Goal: Task Accomplishment & Management: Complete application form

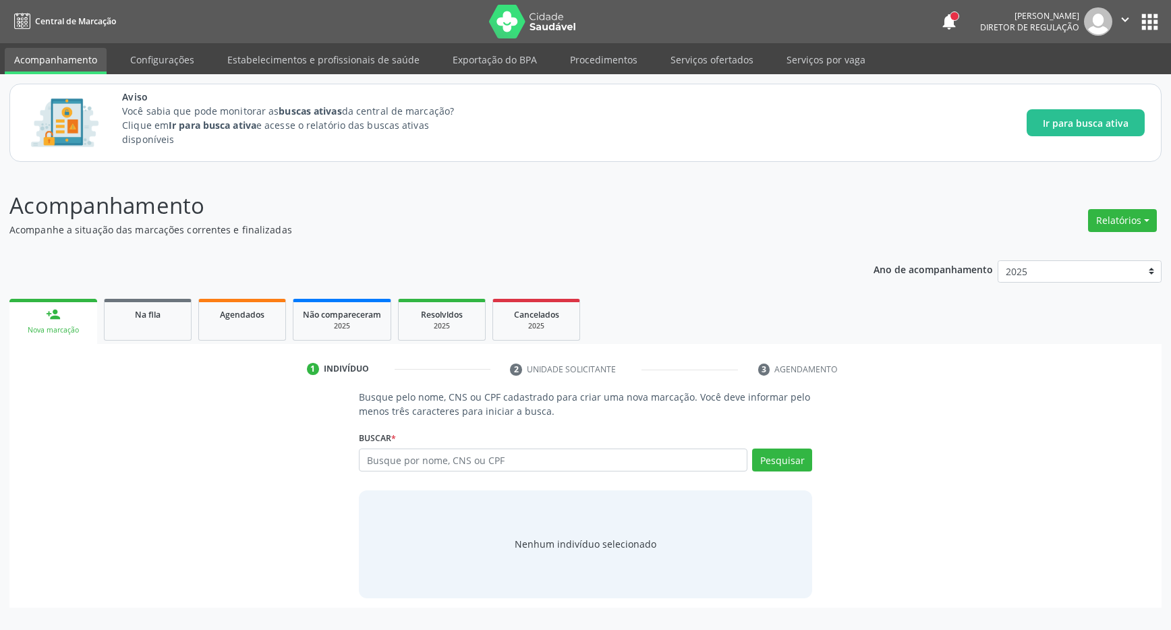
click at [476, 461] on input "text" at bounding box center [553, 460] width 389 height 23
type input "701006855386698"
click at [783, 462] on button "Pesquisar" at bounding box center [782, 460] width 60 height 23
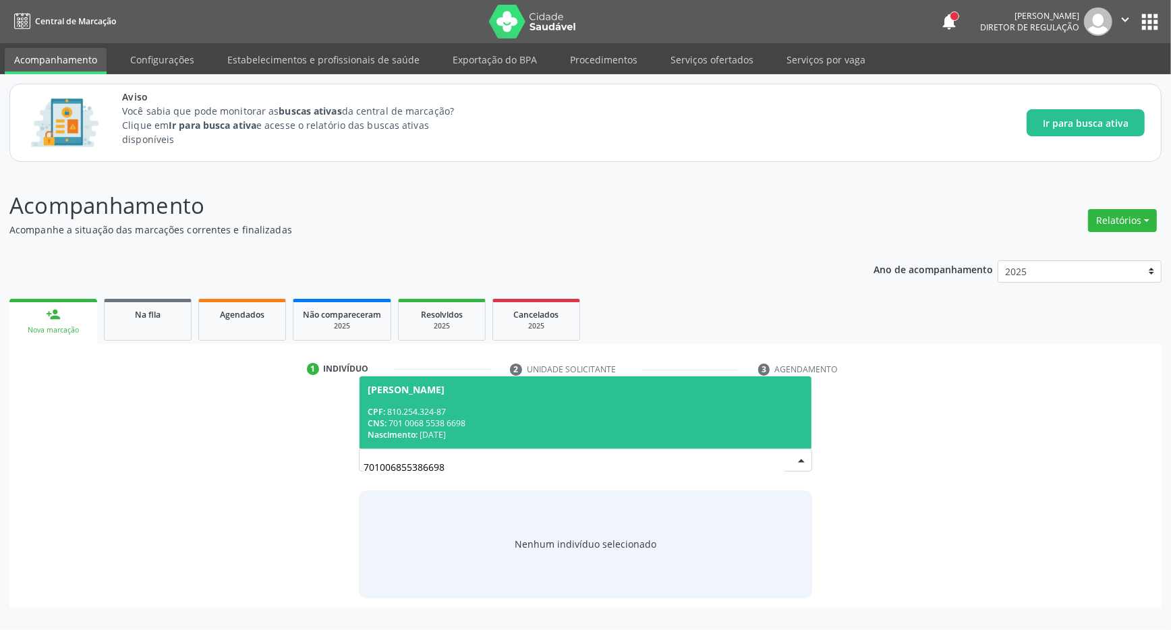
click at [472, 412] on div "CPF: 810.254.324-87" at bounding box center [586, 411] width 436 height 11
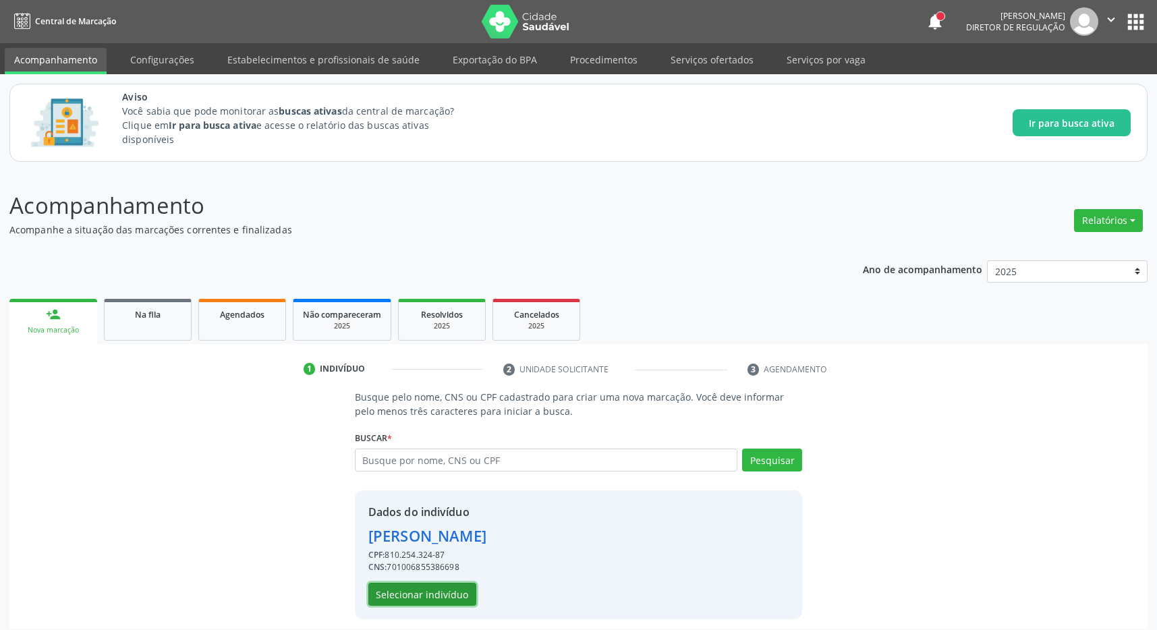
click at [438, 596] on button "Selecionar indivíduo" at bounding box center [422, 594] width 108 height 23
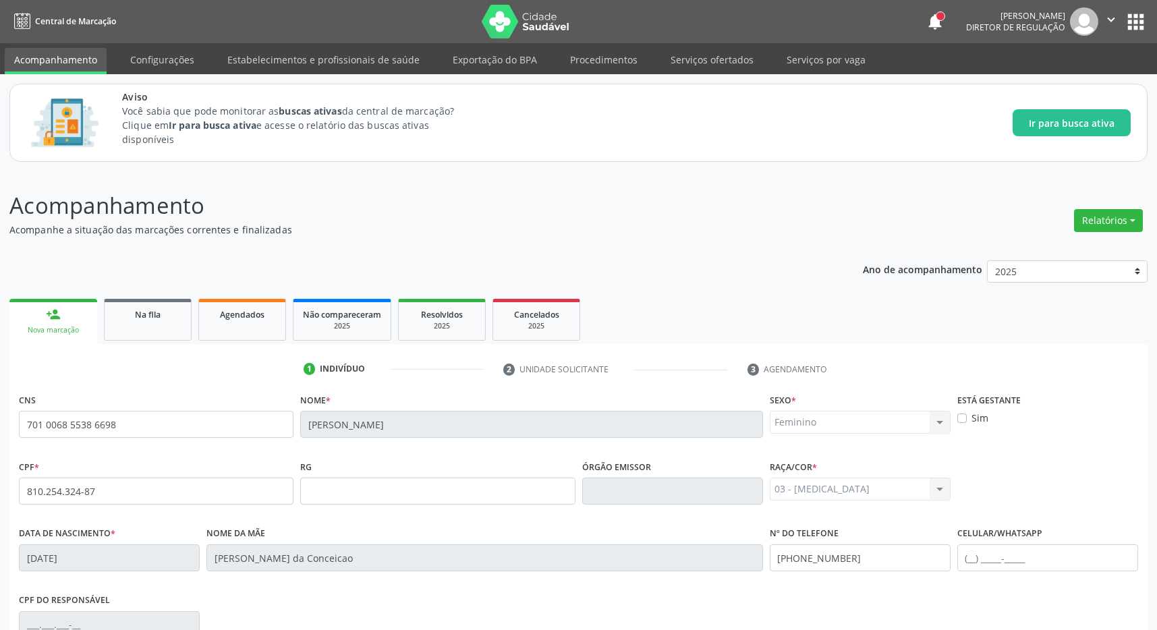
scroll to position [200, 0]
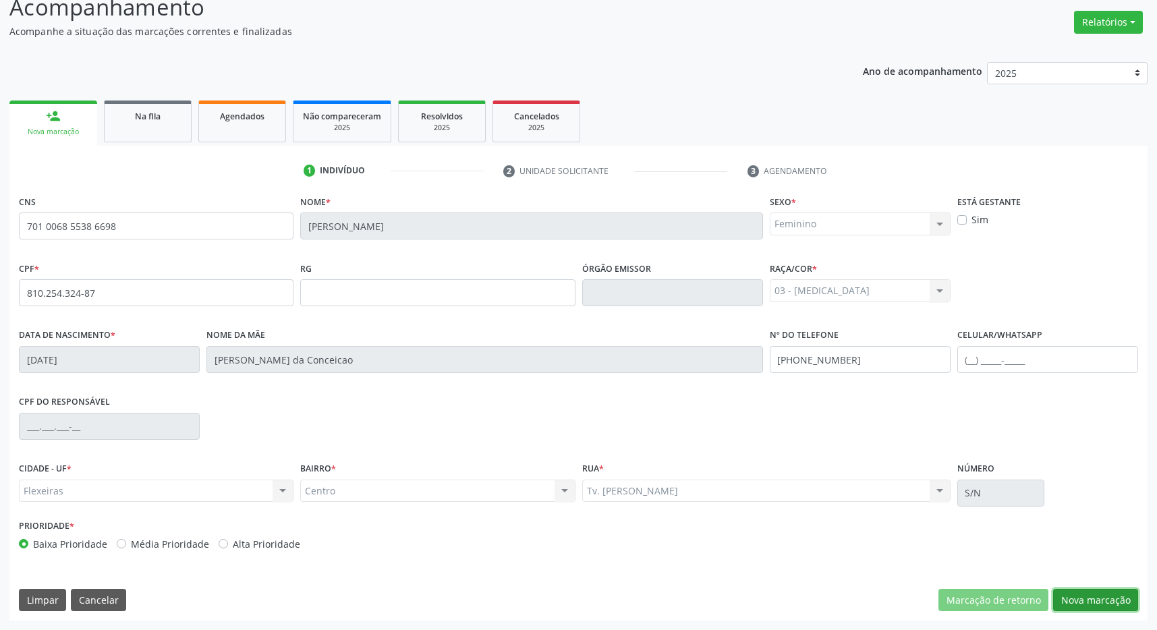
click at [1103, 602] on button "Nova marcação" at bounding box center [1095, 600] width 85 height 23
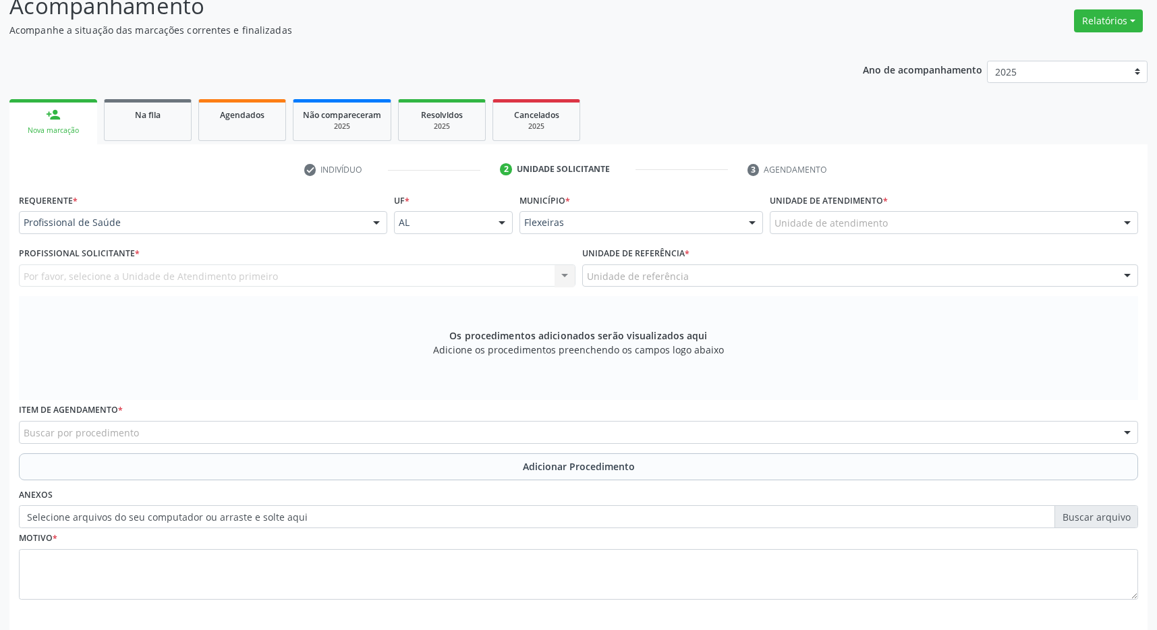
click at [1021, 229] on div "Unidade de atendimento" at bounding box center [954, 222] width 368 height 23
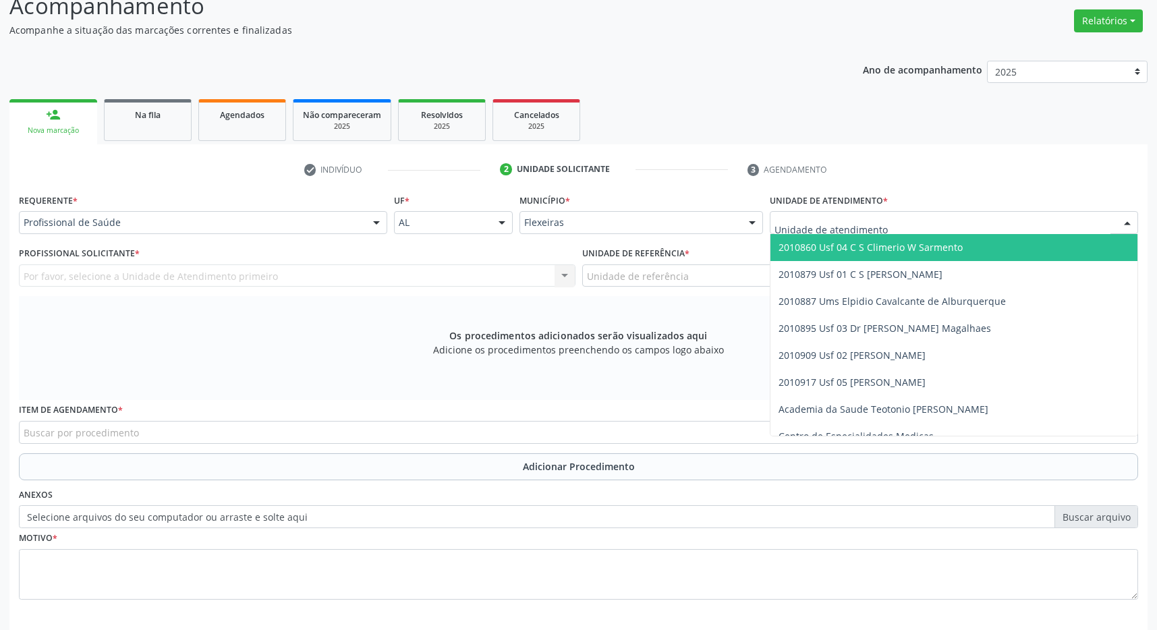
click at [982, 246] on span "2010860 Usf 04 C S Climerio W Sarmento" at bounding box center [953, 247] width 367 height 27
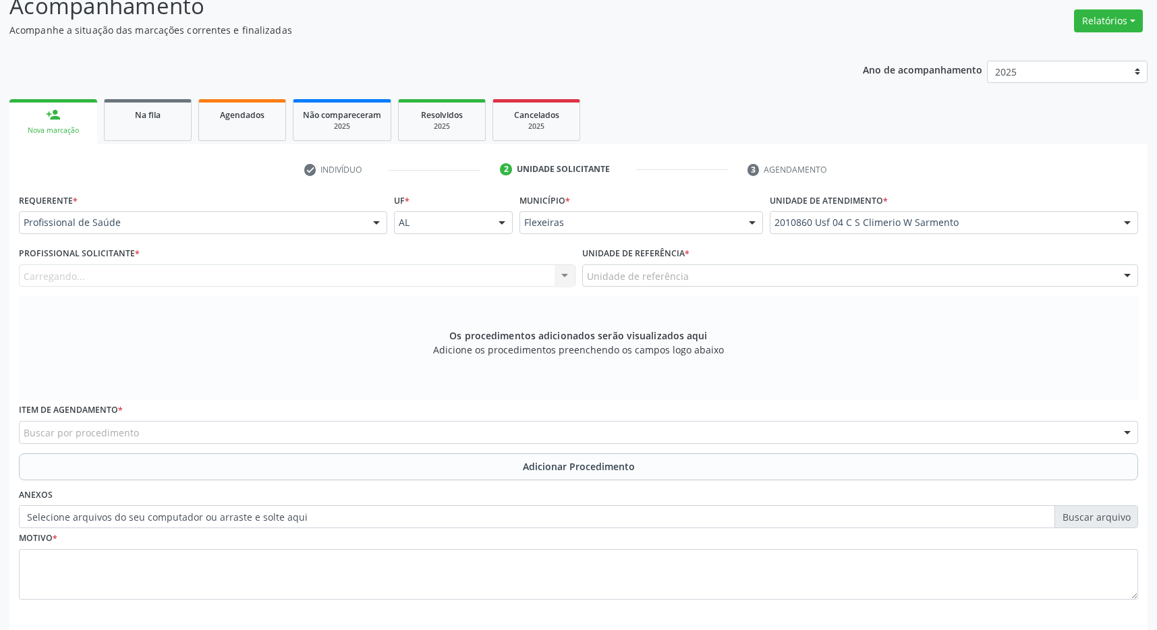
click at [971, 273] on div "Unidade de referência" at bounding box center [860, 275] width 557 height 23
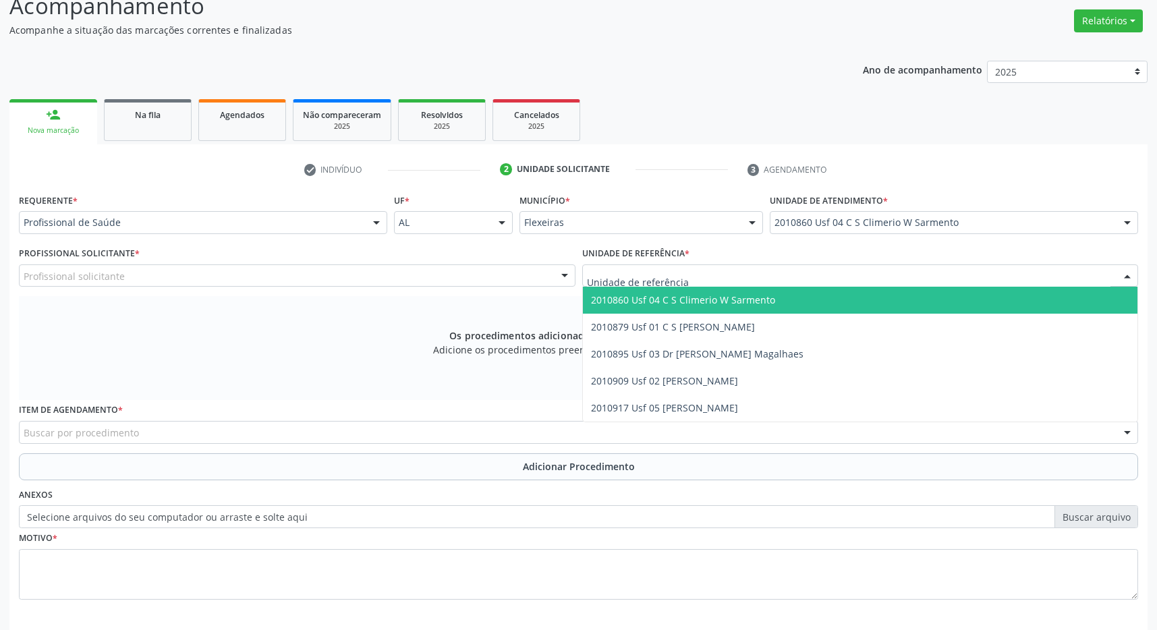
click at [965, 308] on span "2010860 Usf 04 C S Climerio W Sarmento" at bounding box center [860, 300] width 555 height 27
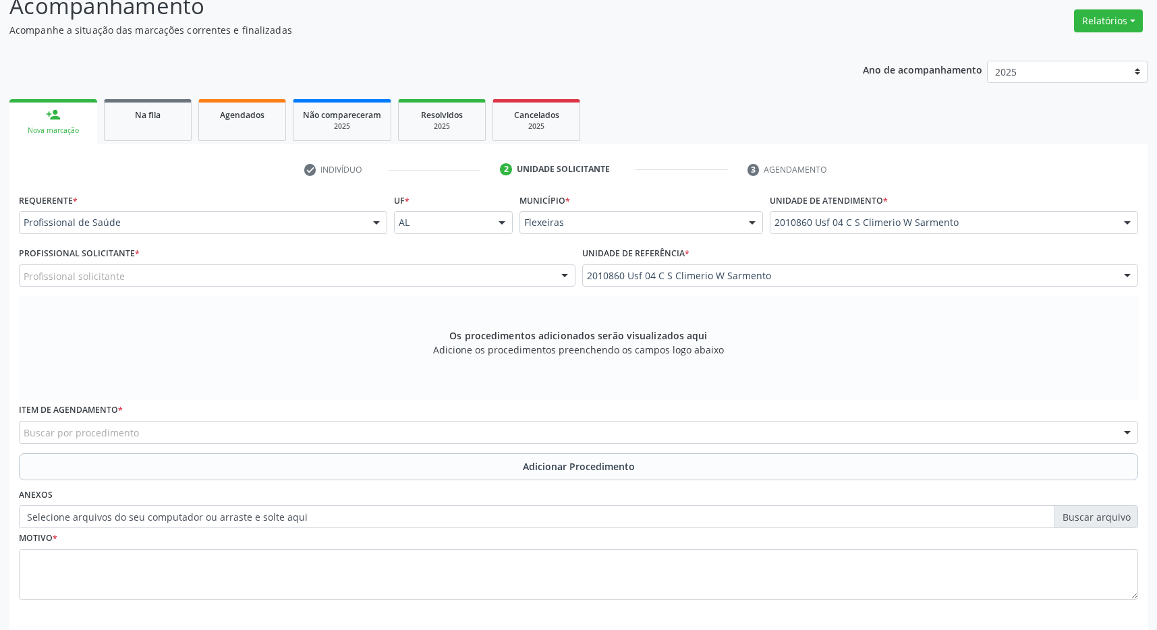
click at [473, 277] on div "Profissional solicitante" at bounding box center [297, 275] width 557 height 23
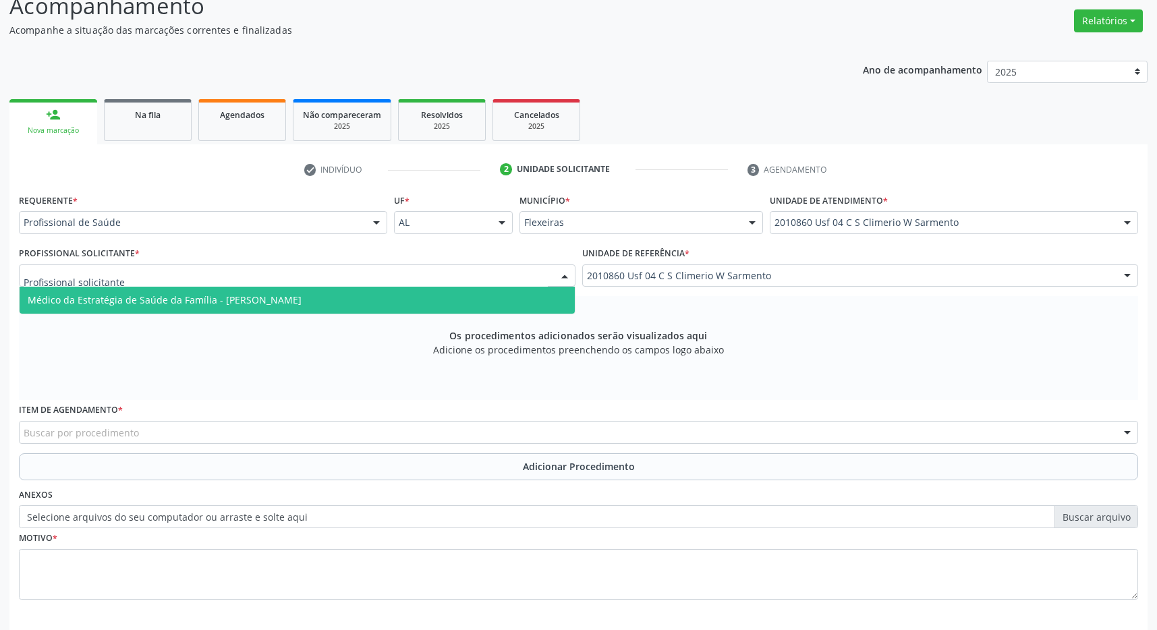
click at [302, 296] on span "Médico da Estratégia de Saúde da Família - [PERSON_NAME]" at bounding box center [165, 299] width 274 height 13
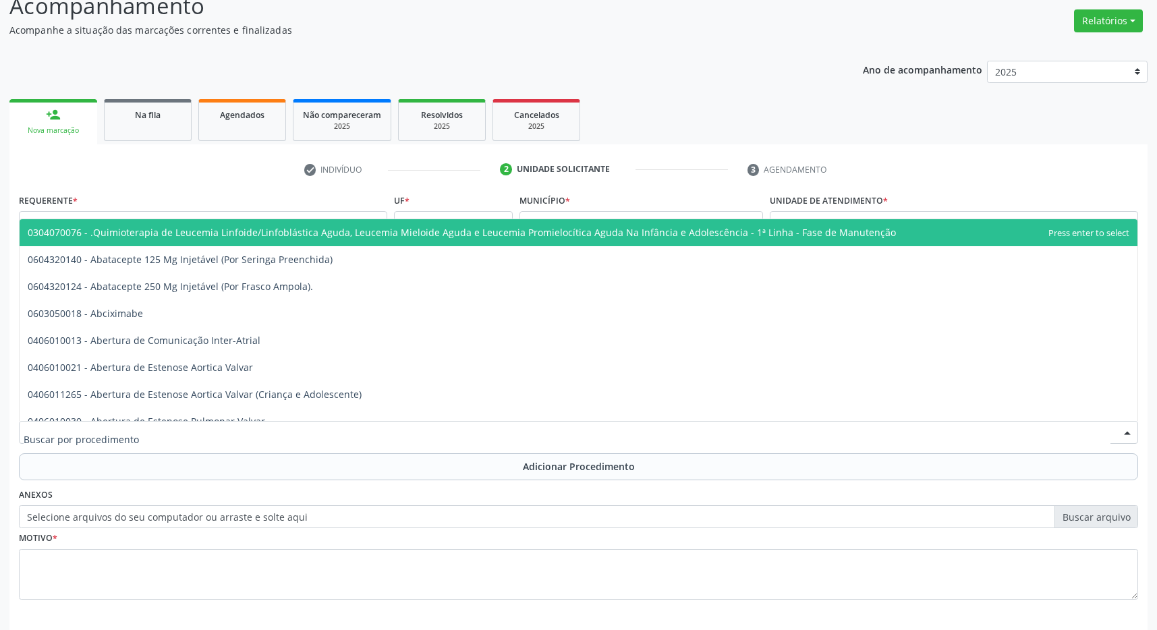
click at [71, 438] on input "text" at bounding box center [567, 439] width 1087 height 27
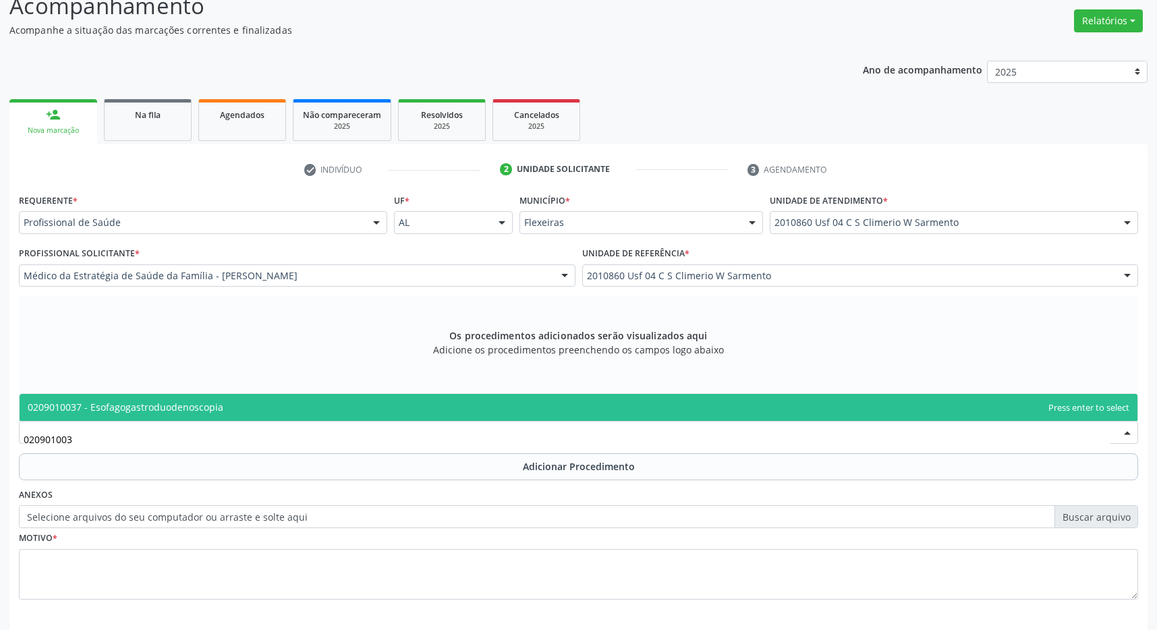
type input "0209010037"
click at [138, 402] on span "0209010037 - Esofagogastroduodenoscopia" at bounding box center [126, 407] width 196 height 13
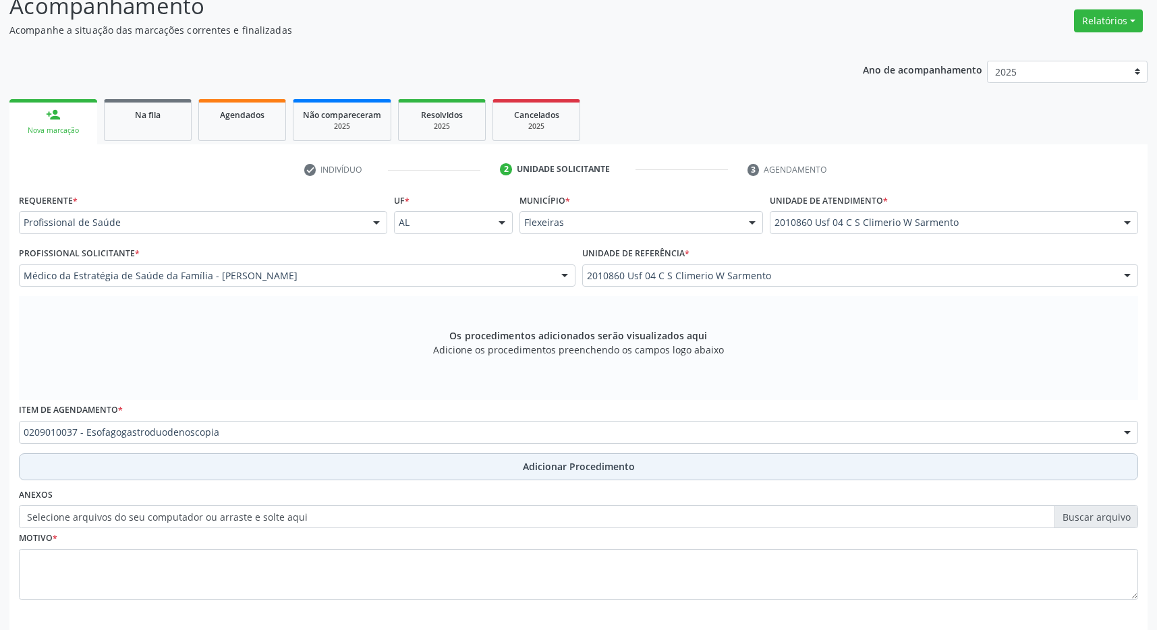
click at [495, 468] on button "Adicionar Procedimento" at bounding box center [578, 466] width 1119 height 27
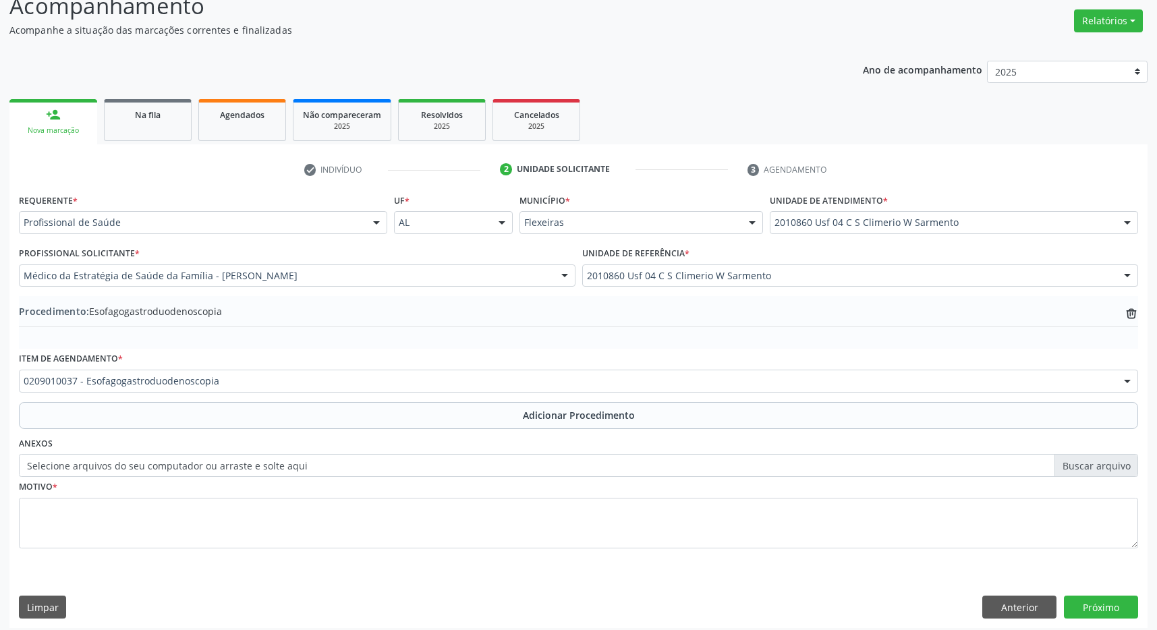
scroll to position [1, 0]
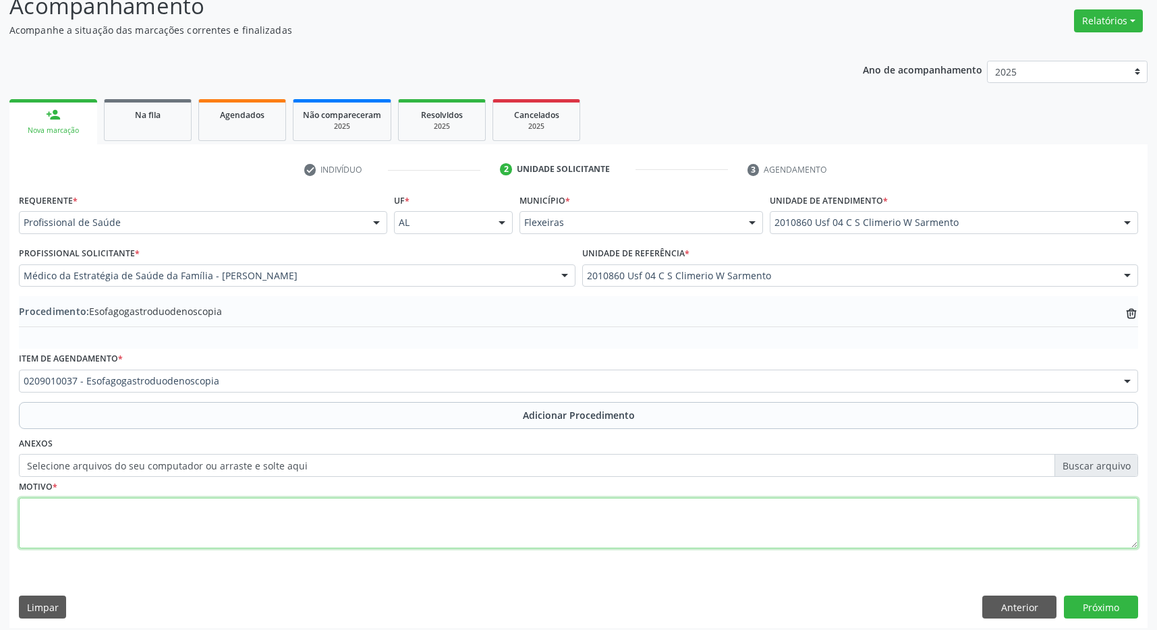
click at [137, 519] on textarea at bounding box center [578, 523] width 1119 height 51
type textarea "epigastralgia"
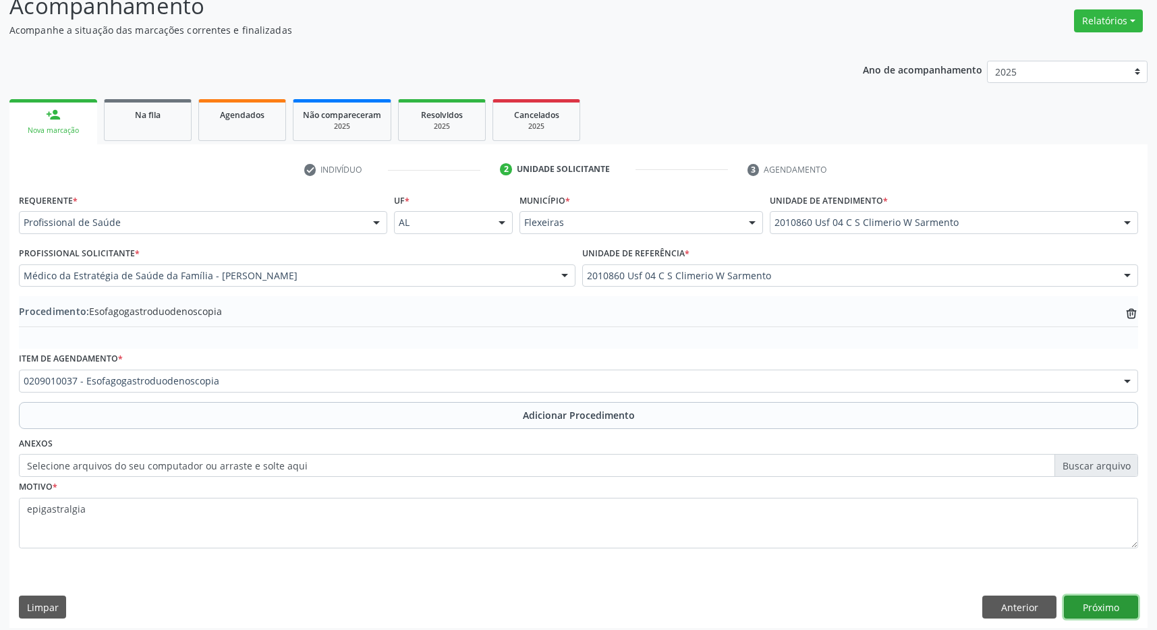
click at [1094, 607] on button "Próximo" at bounding box center [1101, 607] width 74 height 23
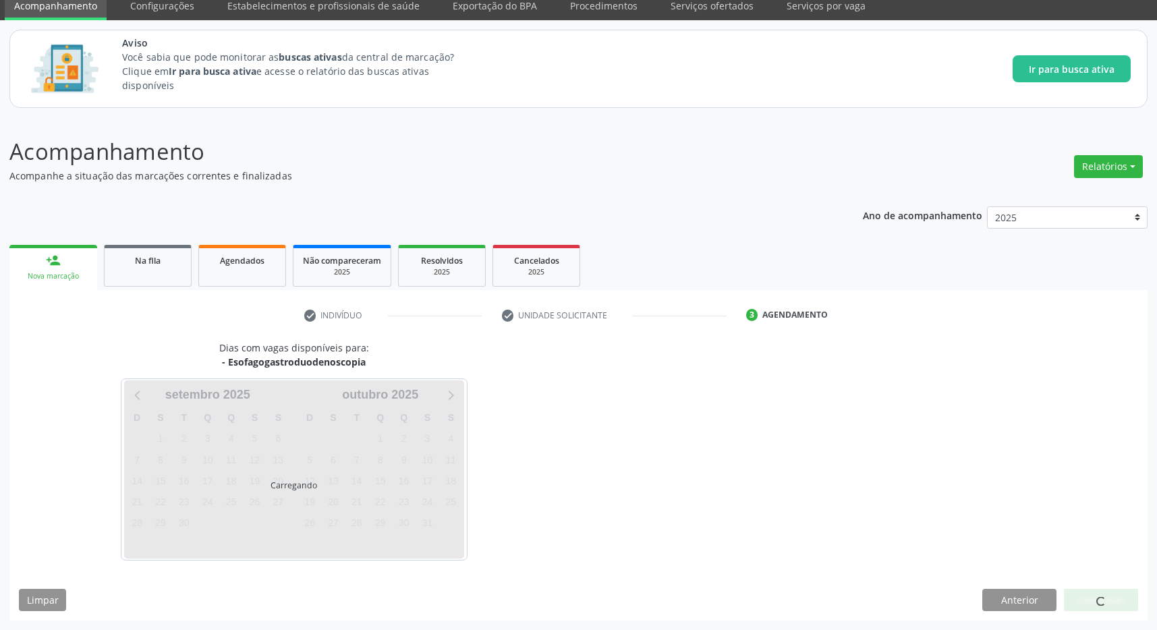
scroll to position [55, 0]
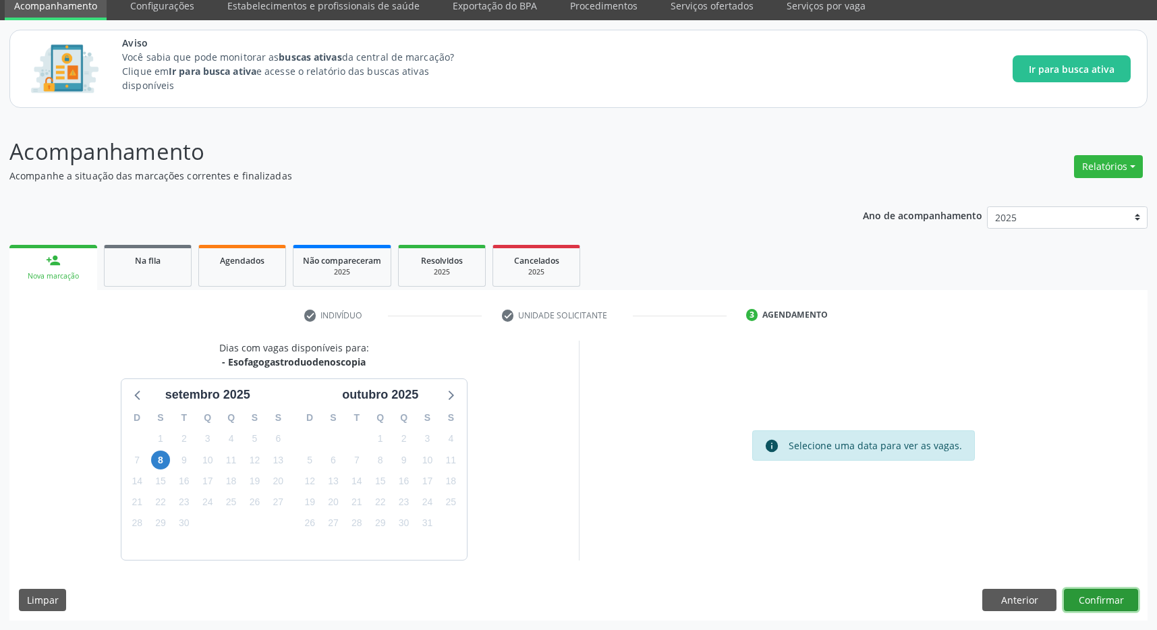
click at [1109, 590] on button "Confirmar" at bounding box center [1101, 600] width 74 height 23
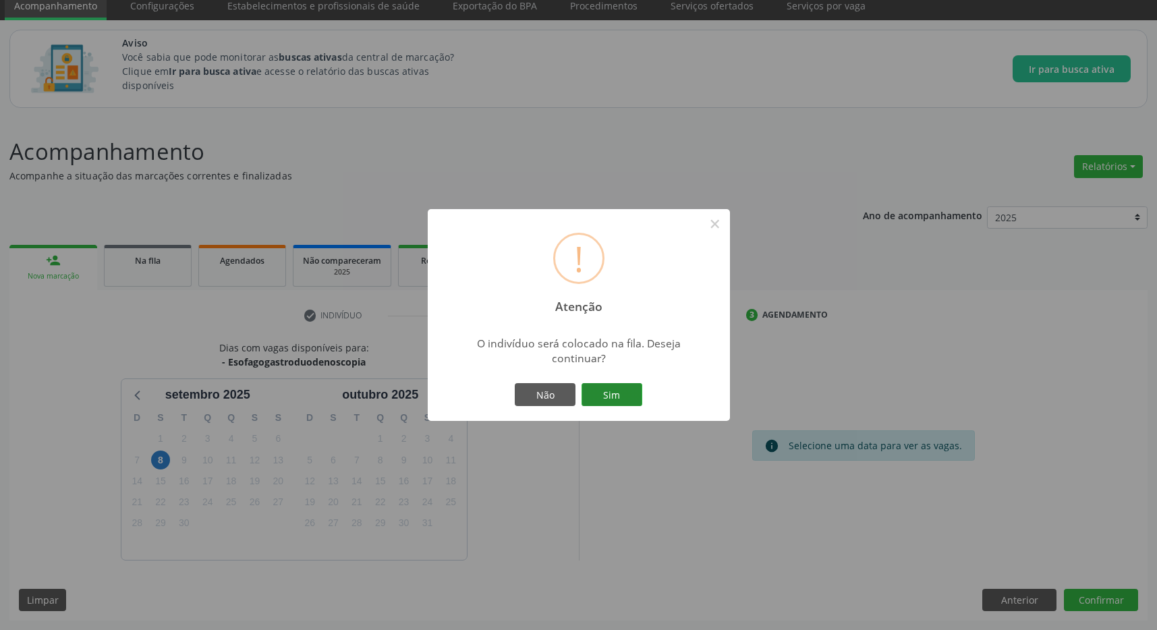
click at [629, 395] on button "Sim" at bounding box center [612, 394] width 61 height 23
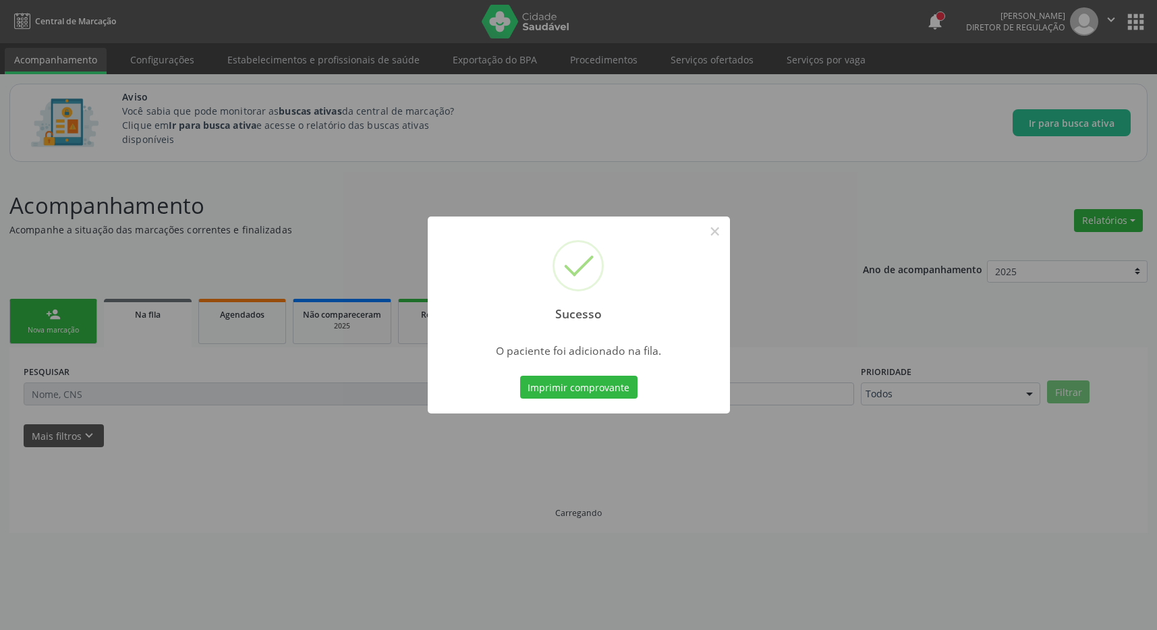
scroll to position [0, 0]
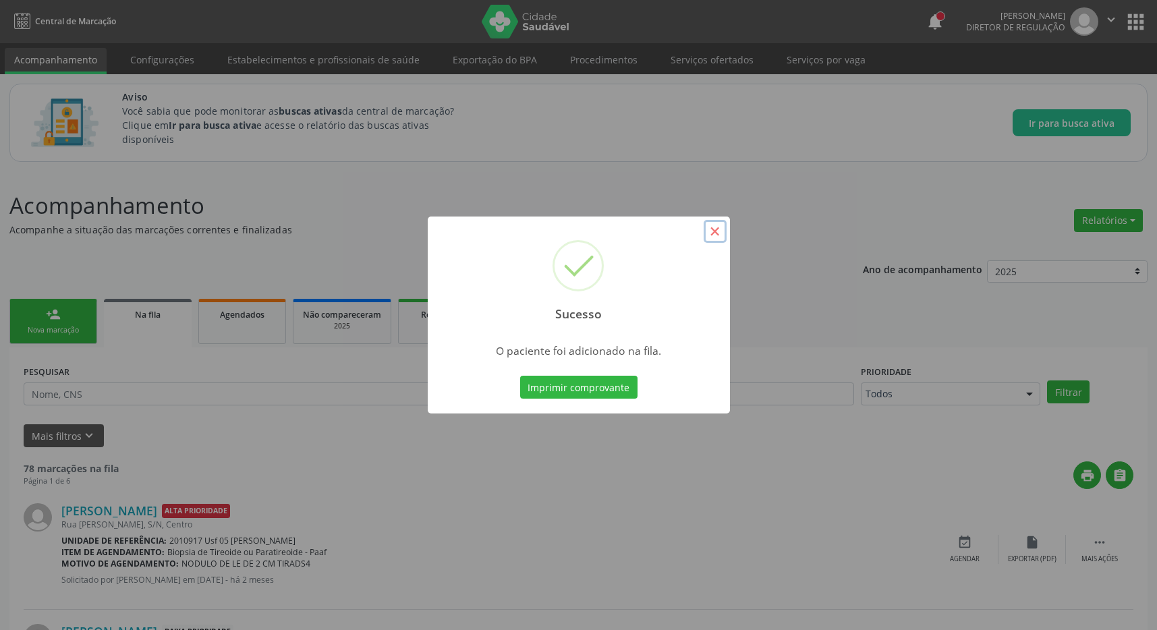
click at [711, 236] on button "×" at bounding box center [715, 231] width 23 height 23
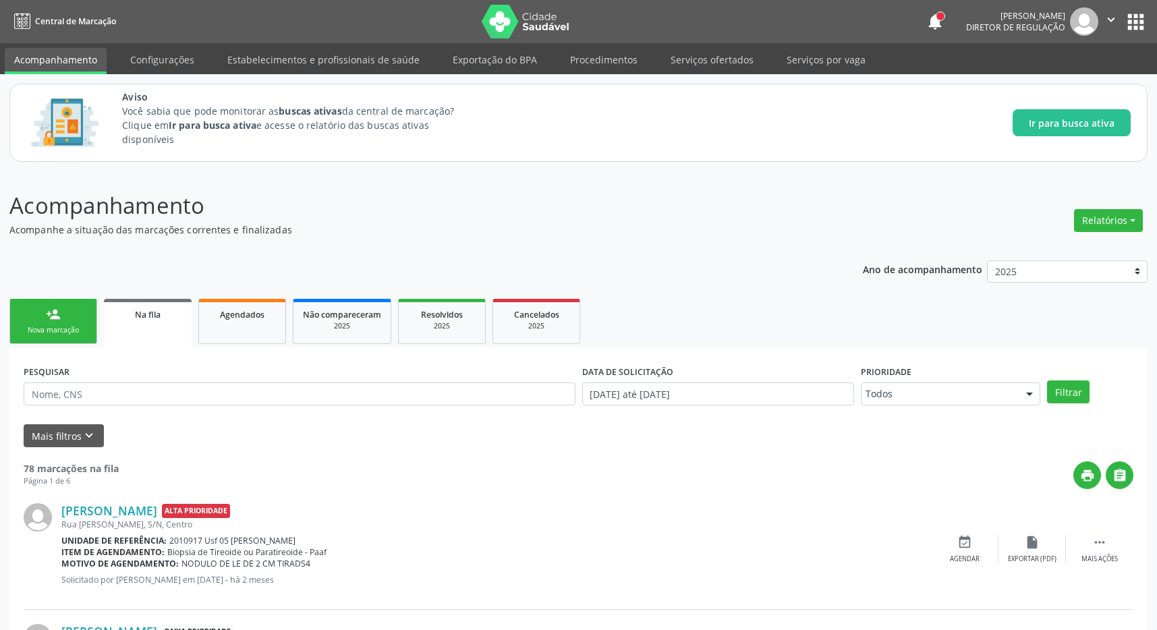
click at [1132, 20] on button "apps" at bounding box center [1136, 22] width 24 height 24
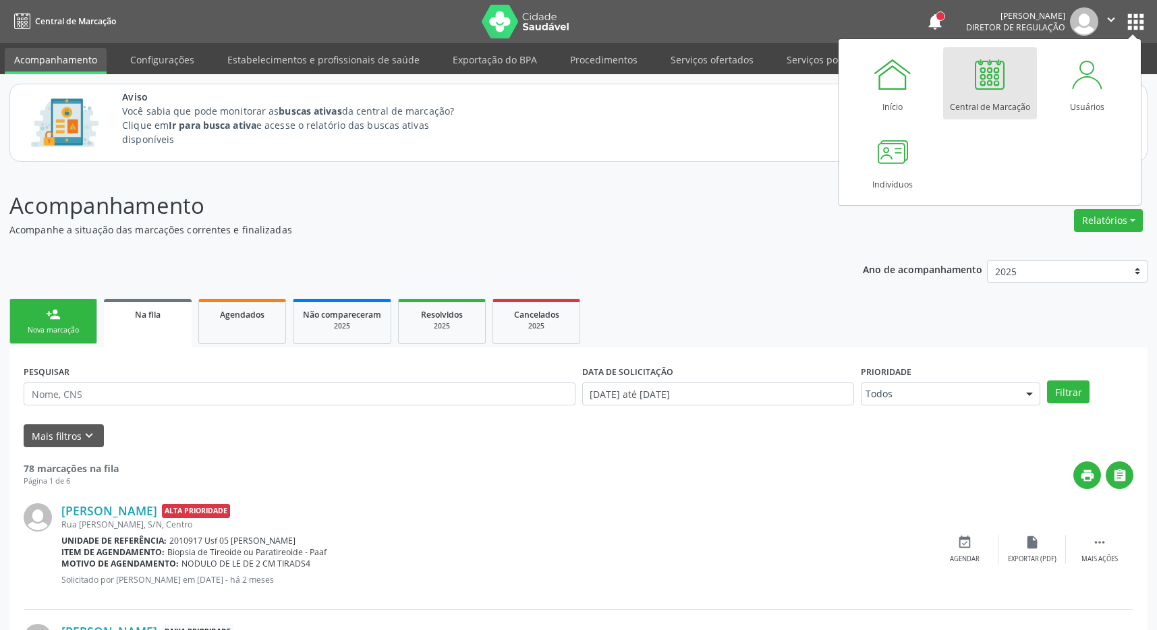
click at [985, 87] on div at bounding box center [989, 74] width 40 height 40
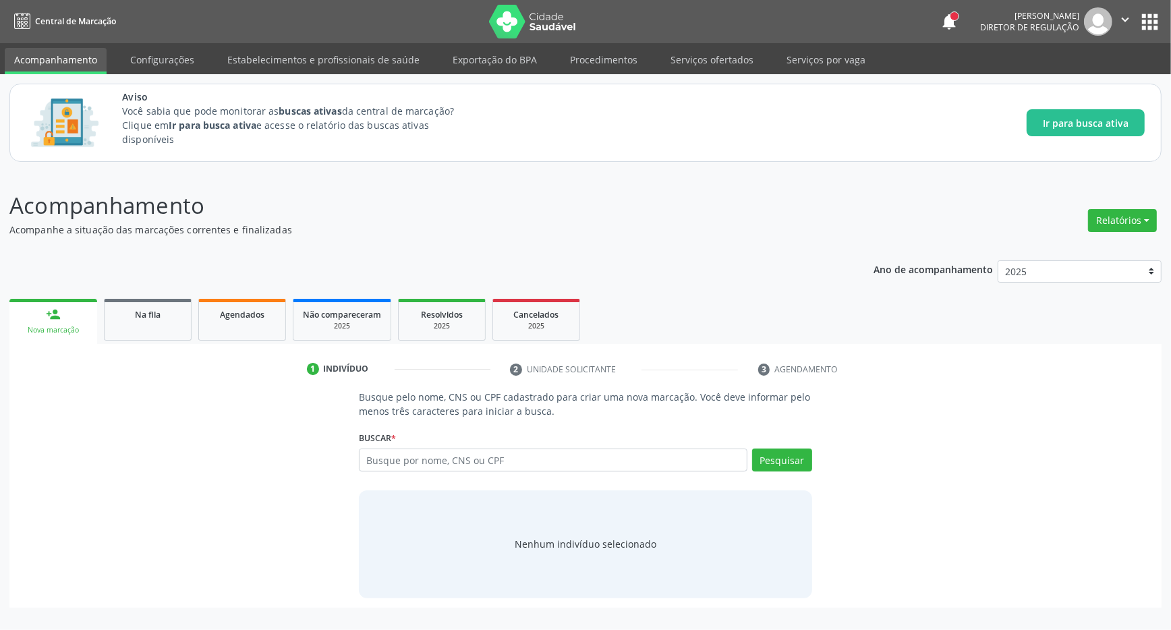
click at [392, 464] on input "text" at bounding box center [553, 460] width 389 height 23
type input "705407458608899"
click at [780, 463] on button "Pesquisar" at bounding box center [782, 460] width 60 height 23
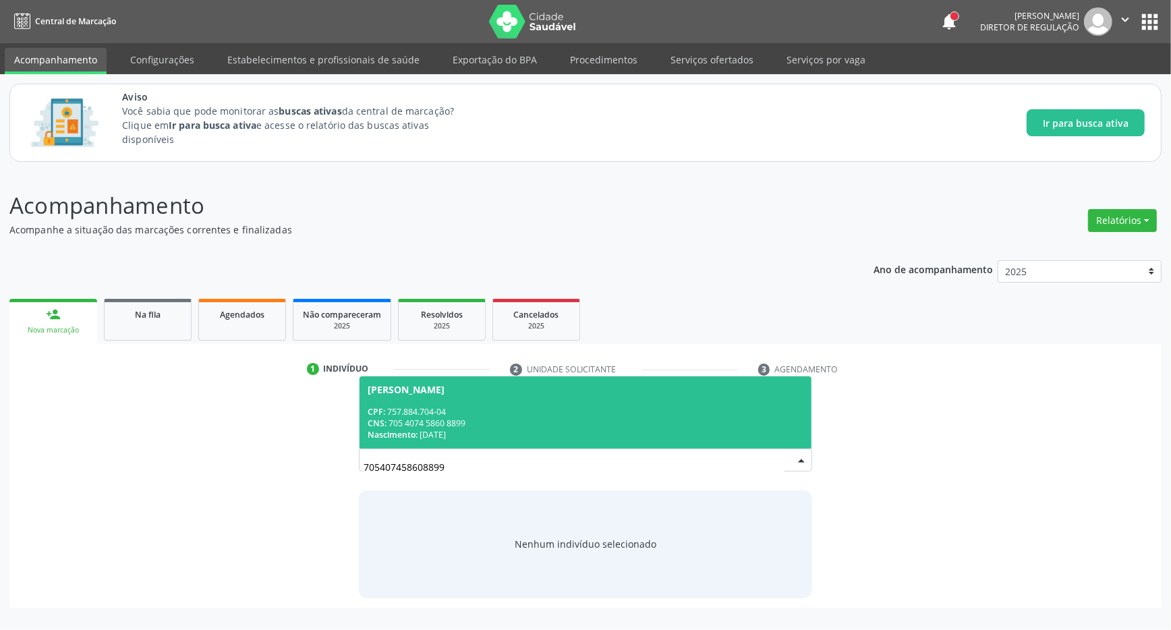
click at [647, 429] on div "CNS: 705 4074 5860 8899" at bounding box center [586, 423] width 436 height 11
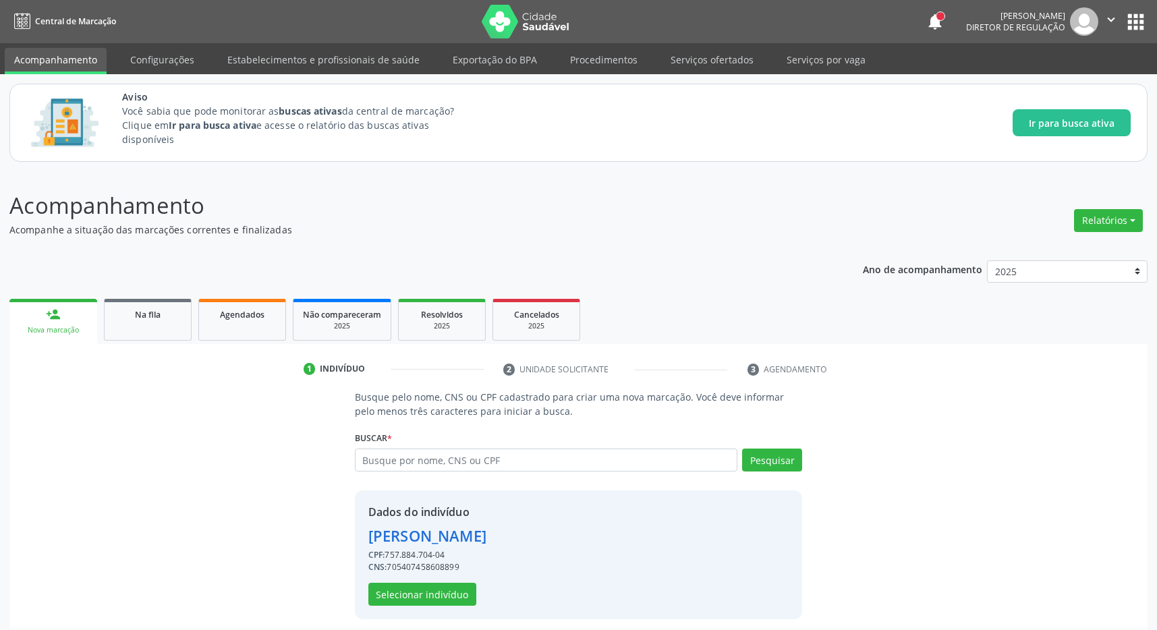
scroll to position [9, 0]
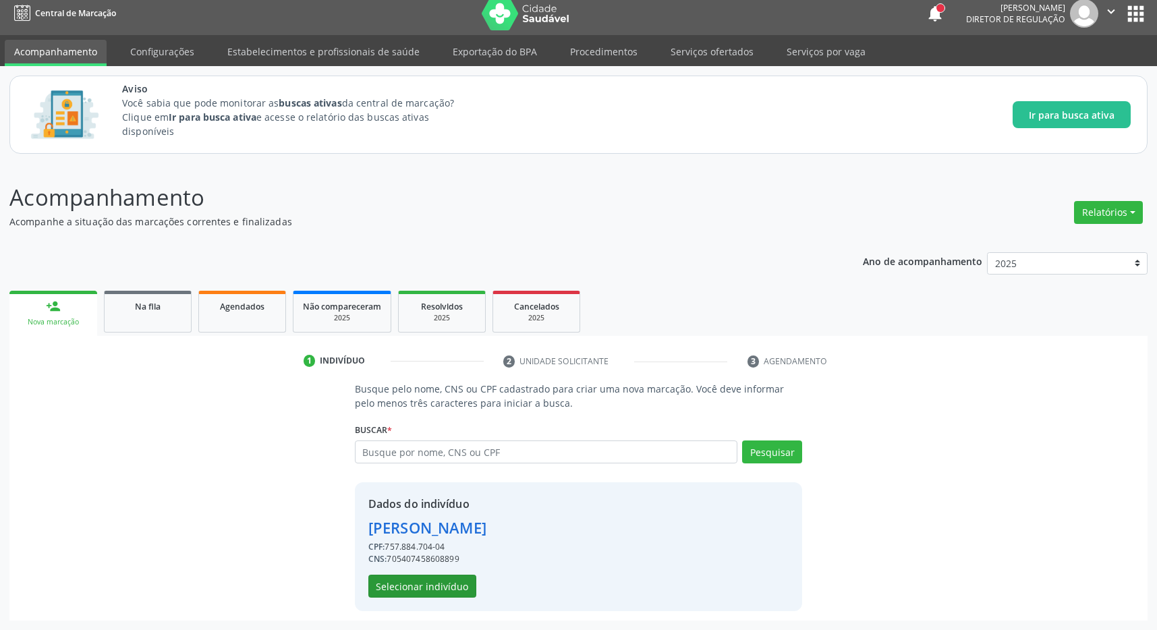
click at [428, 570] on div "Dados do indivíduo [PERSON_NAME] CPF: 757.884.704-04 CNS: 705407458608899 Selec…" at bounding box center [427, 547] width 118 height 102
click at [424, 584] on button "Selecionar indivíduo" at bounding box center [422, 586] width 108 height 23
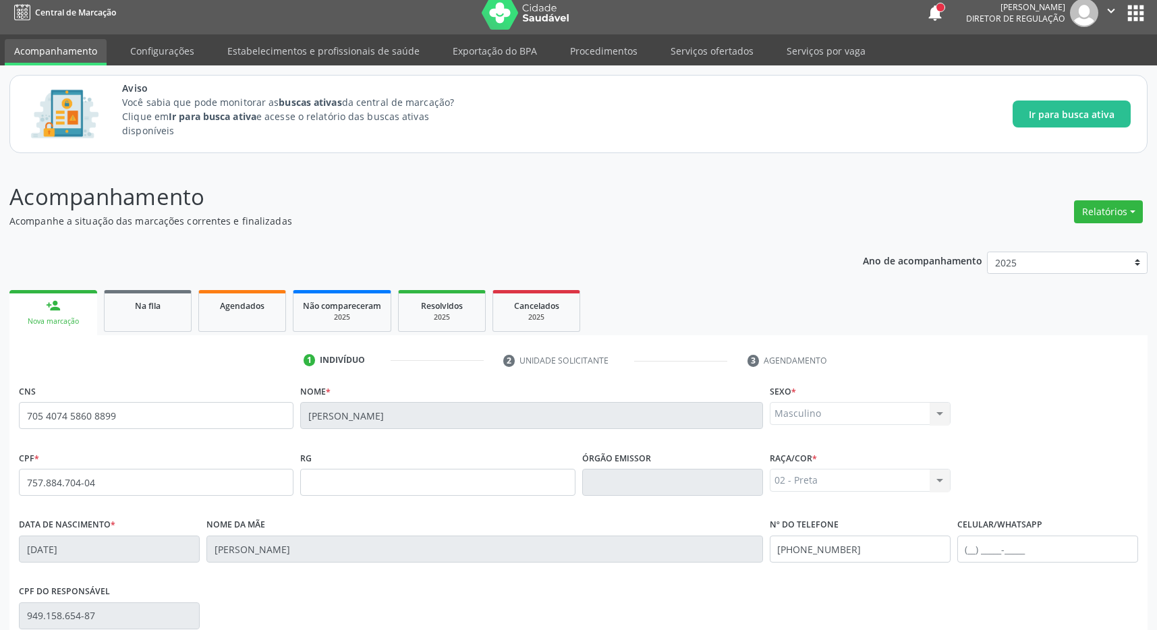
scroll to position [200, 0]
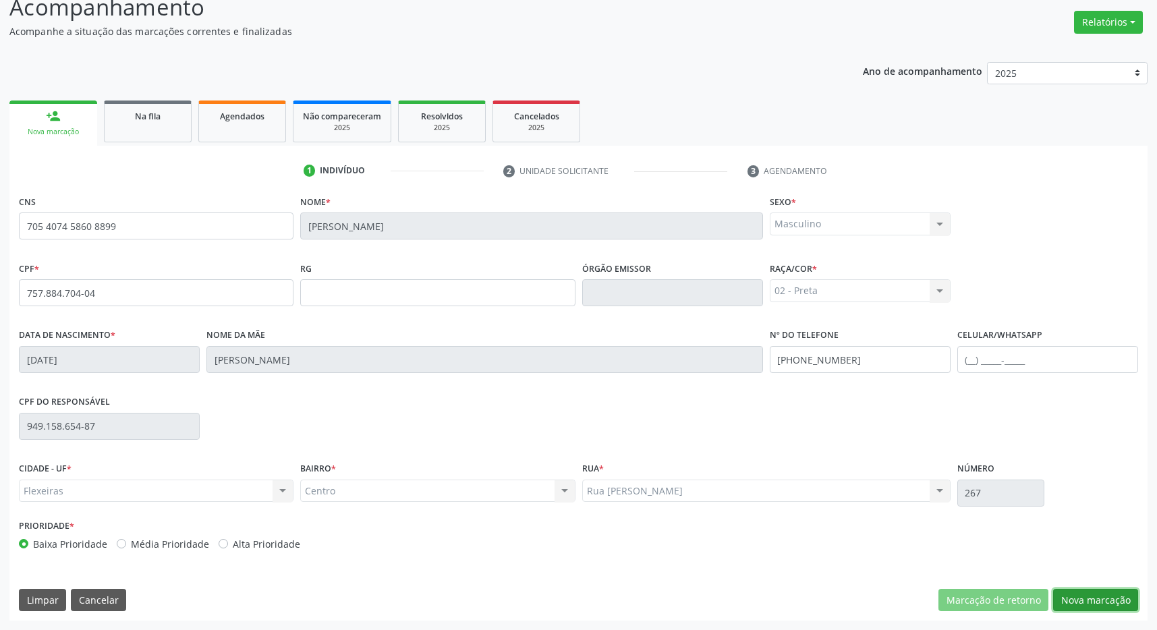
click at [1081, 602] on button "Nova marcação" at bounding box center [1095, 600] width 85 height 23
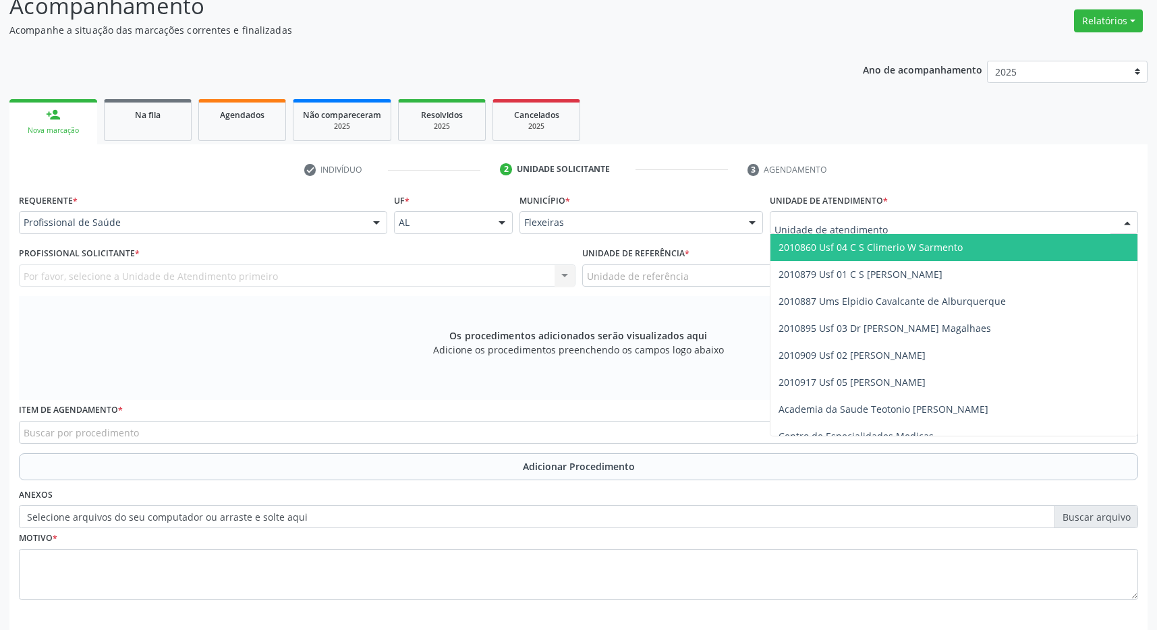
click at [874, 250] on span "2010860 Usf 04 C S Climerio W Sarmento" at bounding box center [871, 247] width 184 height 13
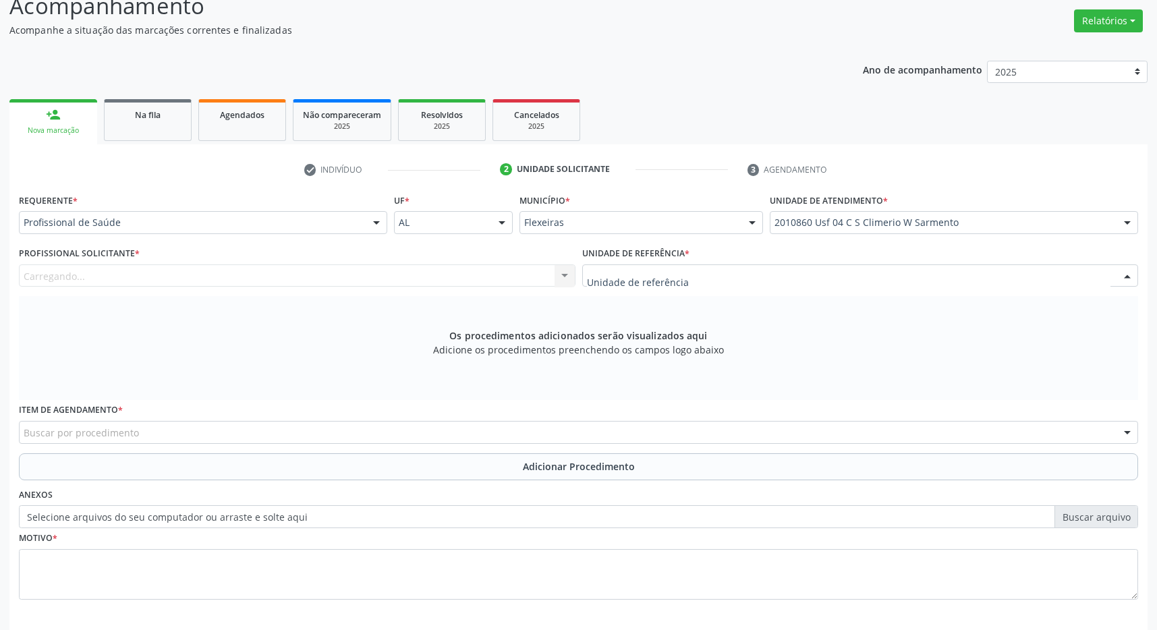
click at [864, 280] on div at bounding box center [860, 275] width 557 height 23
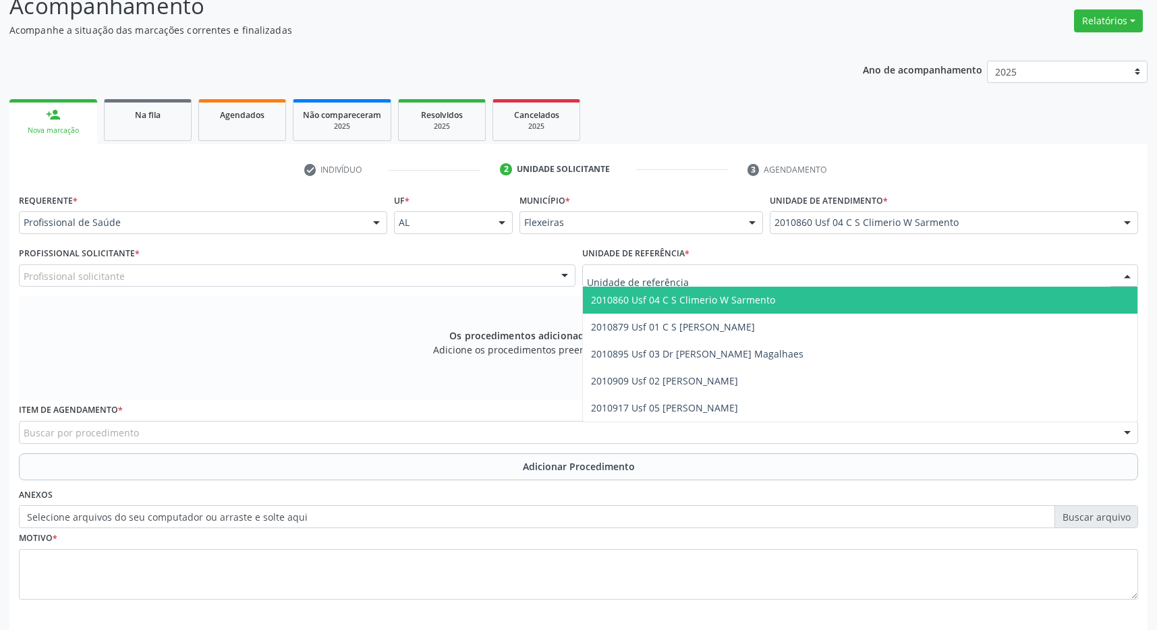
click at [863, 307] on span "2010860 Usf 04 C S Climerio W Sarmento" at bounding box center [860, 300] width 555 height 27
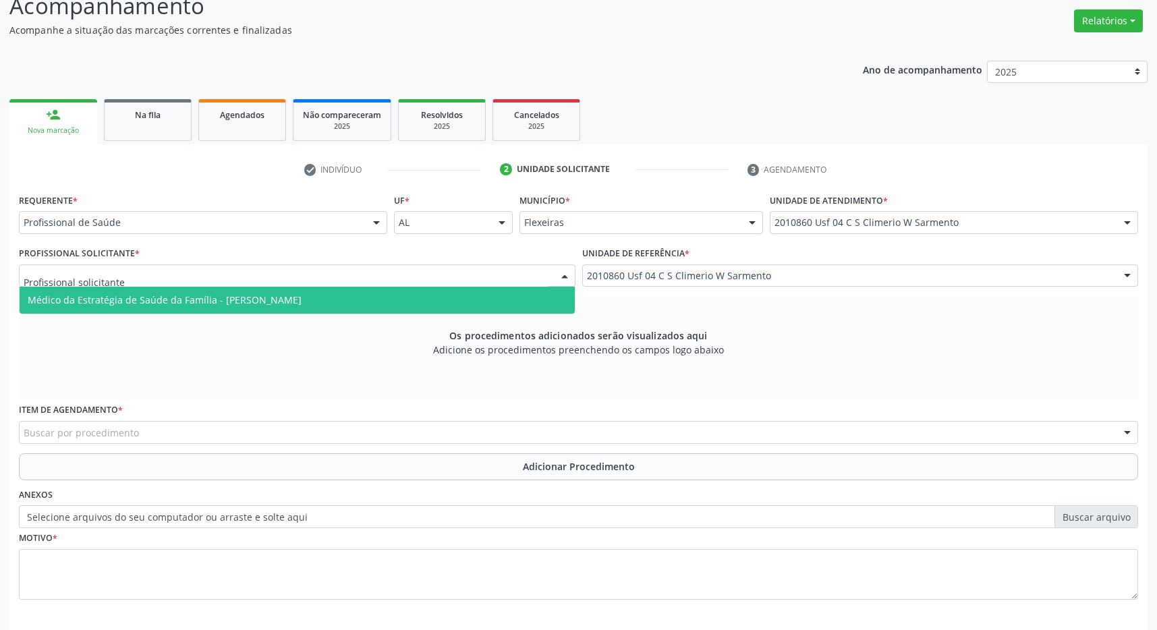
drag, startPoint x: 543, startPoint y: 279, endPoint x: 469, endPoint y: 300, distance: 77.1
click at [542, 279] on div at bounding box center [297, 275] width 557 height 23
click at [415, 301] on span "Médico da Estratégia de Saúde da Família - [PERSON_NAME]" at bounding box center [297, 300] width 555 height 27
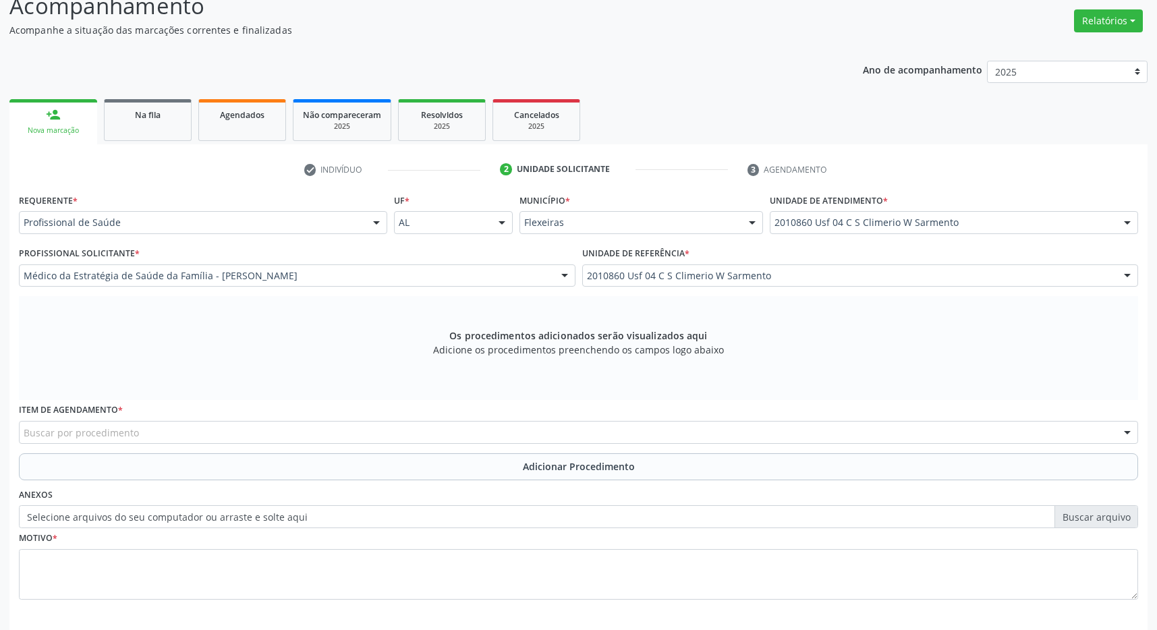
click at [274, 432] on div "Buscar por procedimento" at bounding box center [578, 432] width 1119 height 23
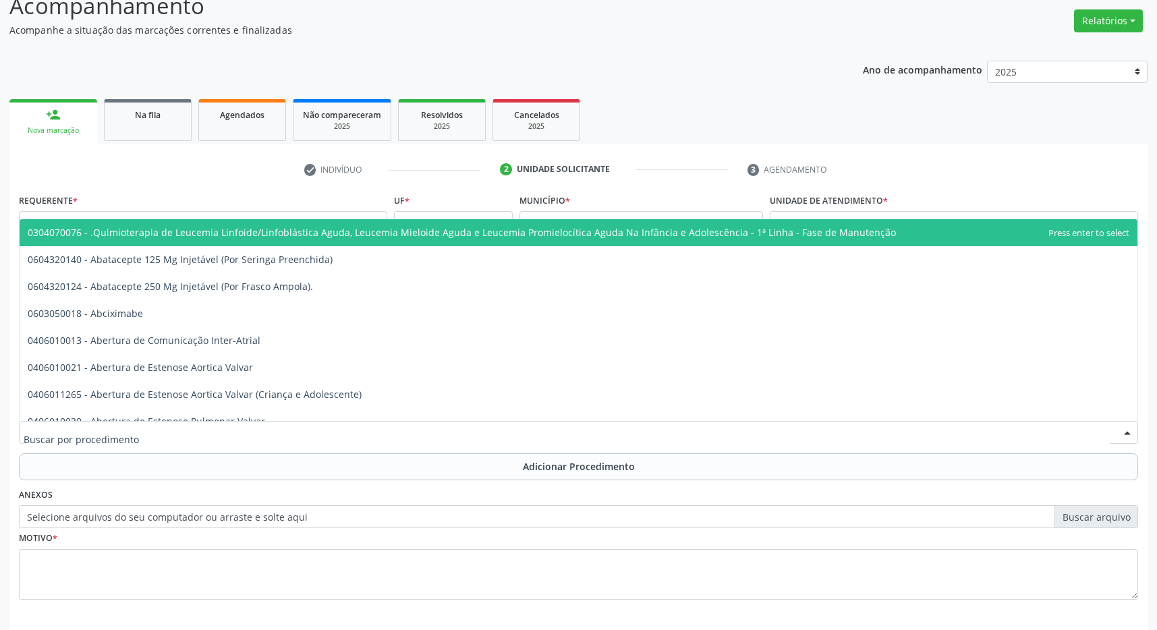
click at [274, 432] on input "text" at bounding box center [567, 439] width 1087 height 27
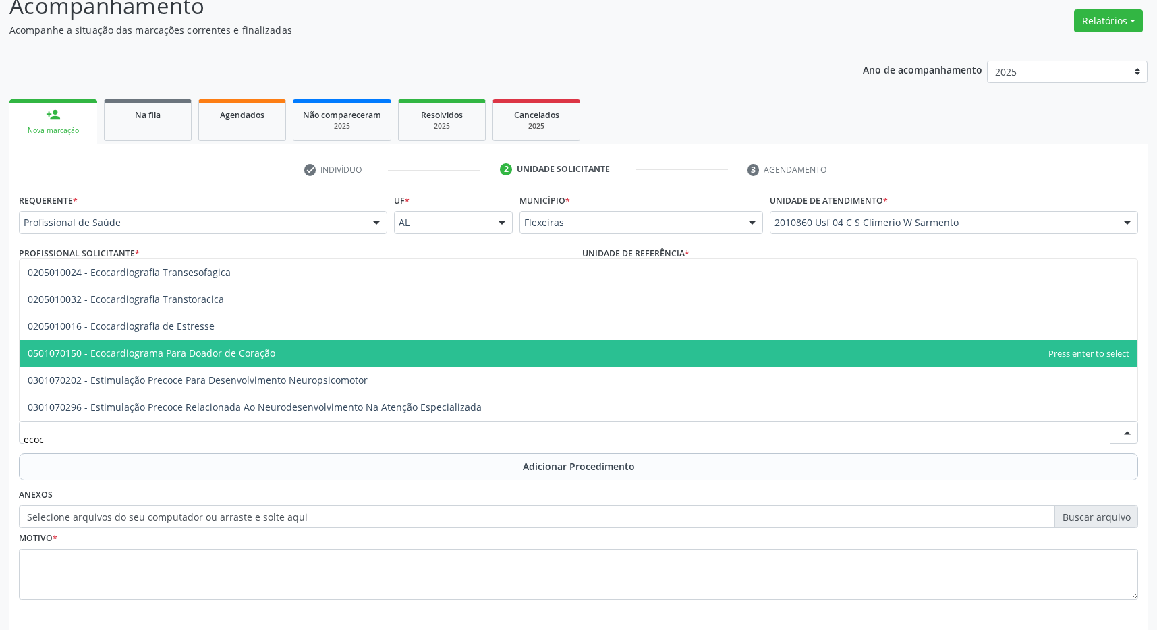
type input "ecoca"
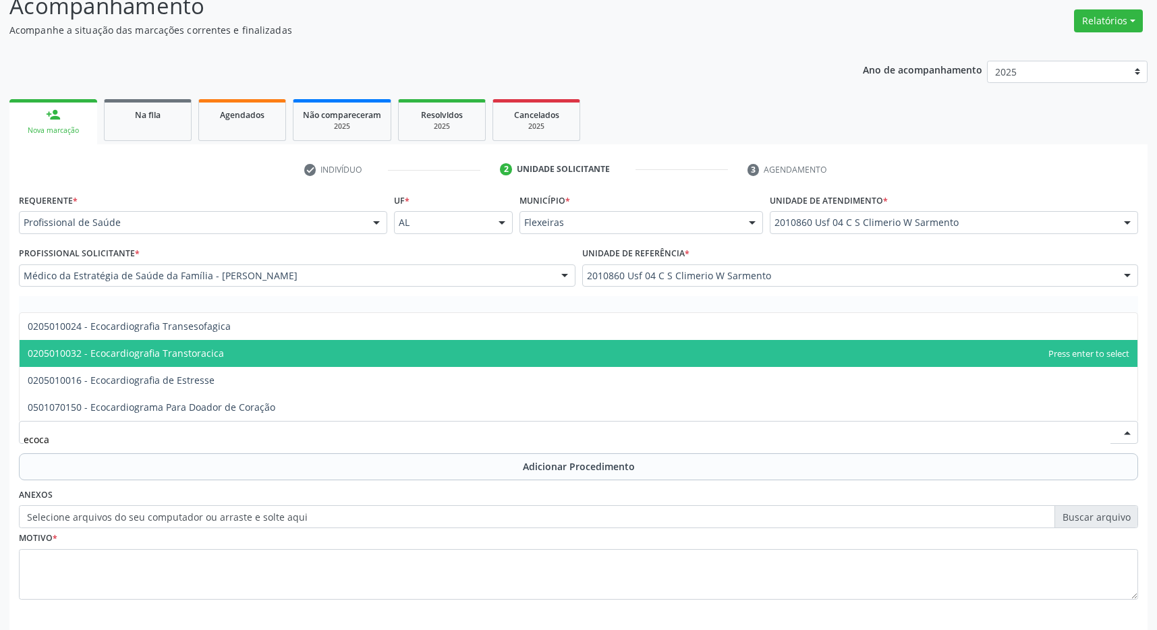
click at [256, 351] on span "0205010032 - Ecocardiografia Transtoracica" at bounding box center [579, 353] width 1118 height 27
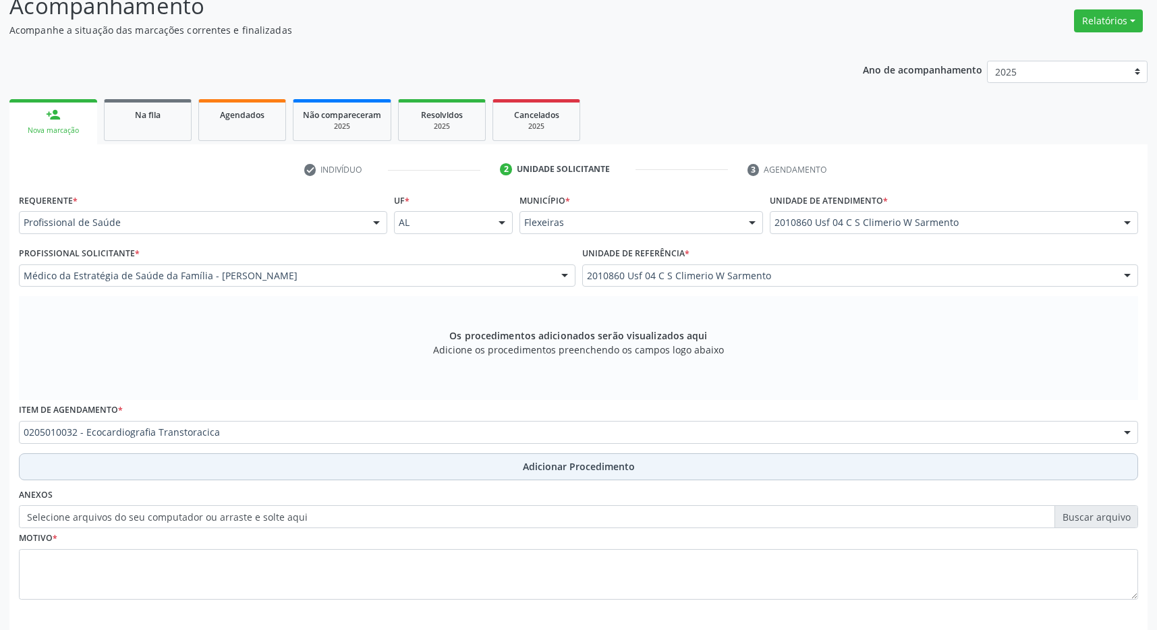
click at [511, 459] on button "Adicionar Procedimento" at bounding box center [578, 466] width 1119 height 27
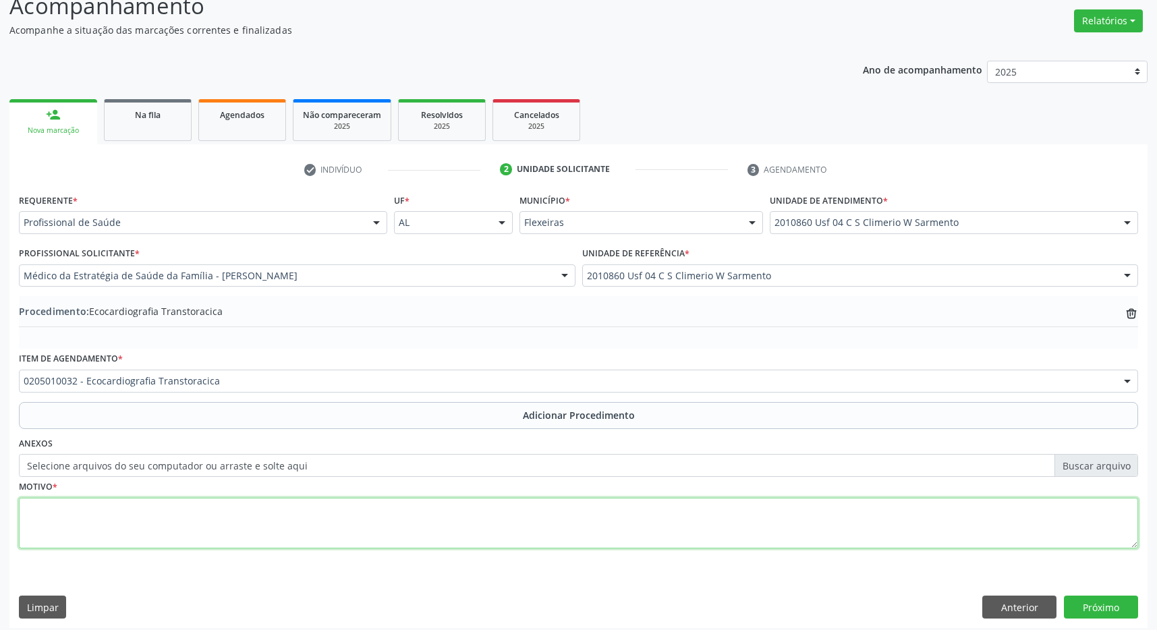
click at [412, 528] on textarea at bounding box center [578, 523] width 1119 height 51
type textarea "has passado de angioplastia"
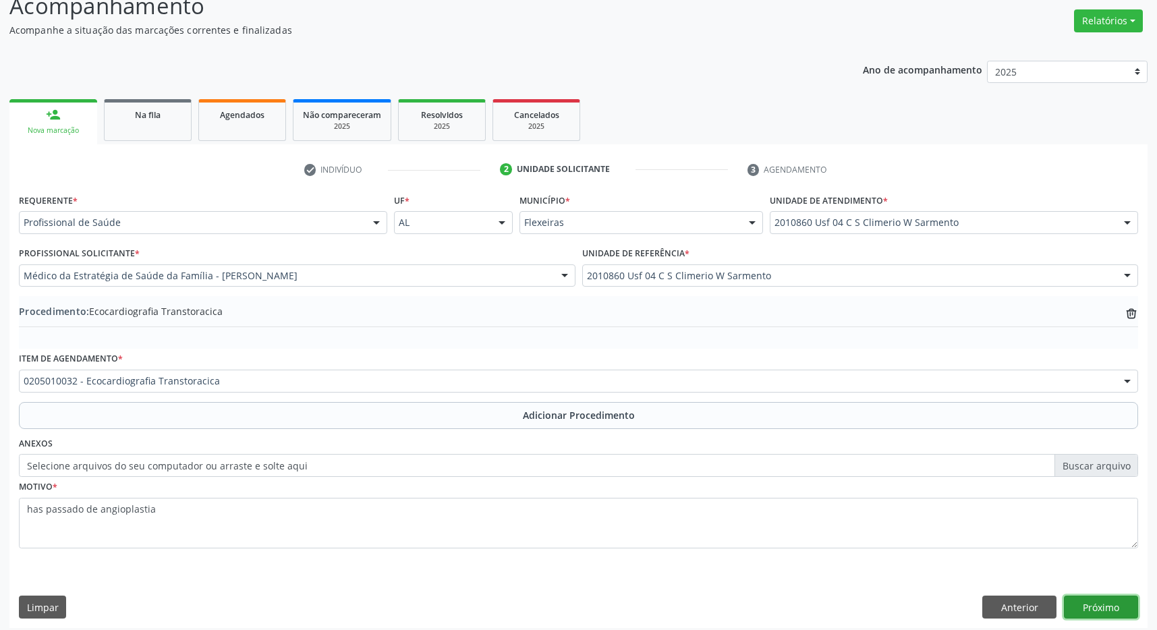
click at [1097, 606] on button "Próximo" at bounding box center [1101, 607] width 74 height 23
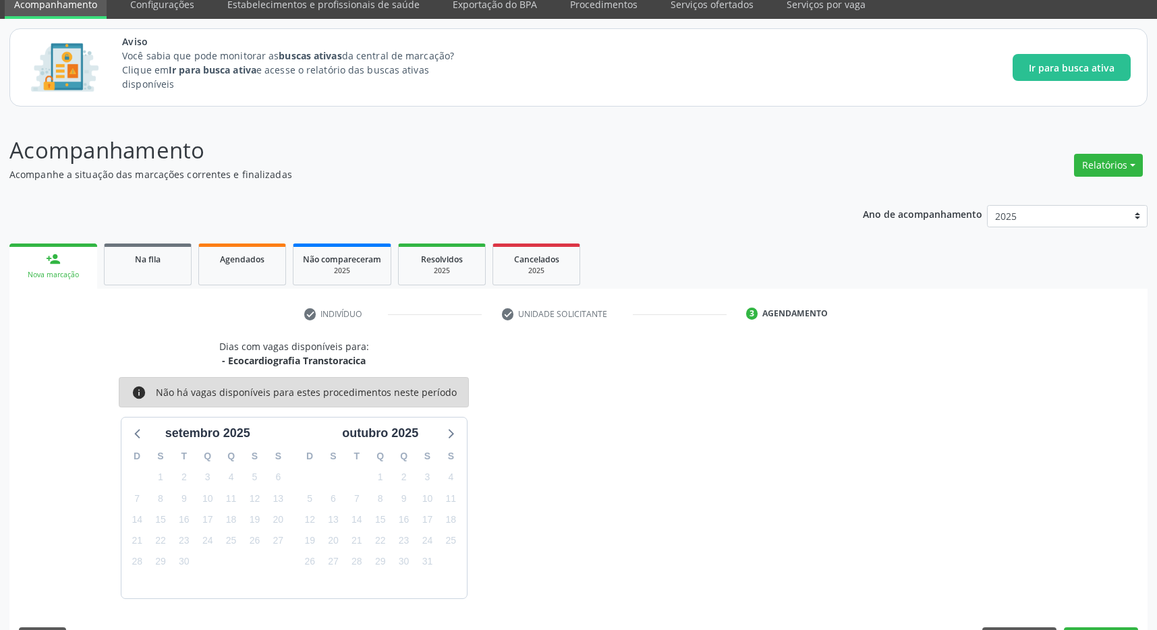
scroll to position [95, 0]
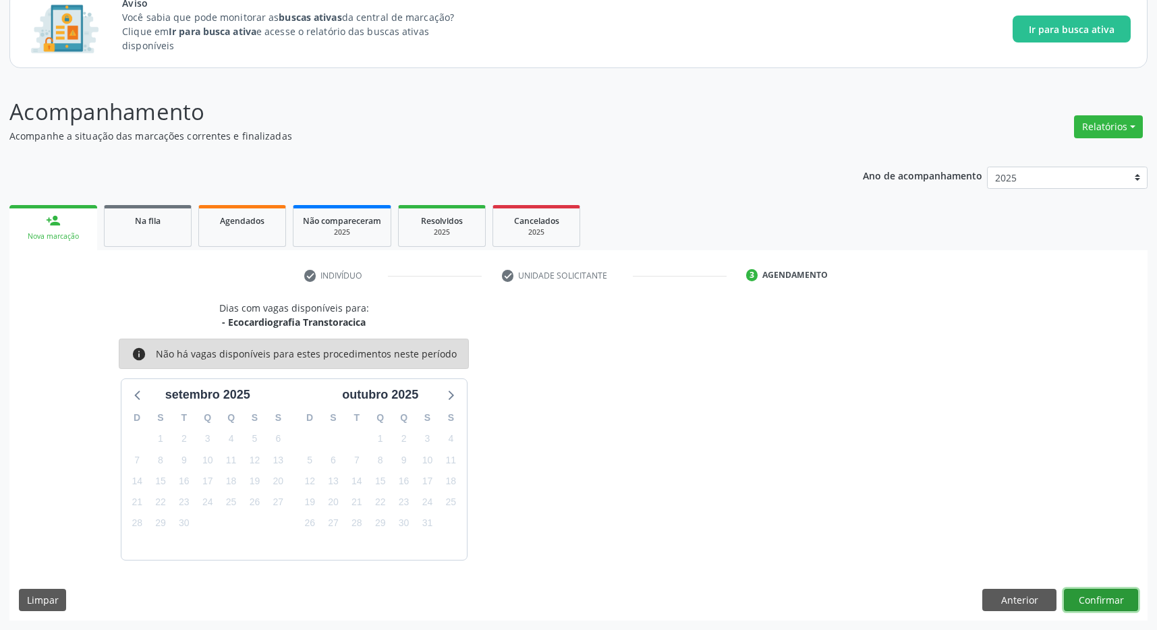
click at [1081, 596] on button "Confirmar" at bounding box center [1101, 600] width 74 height 23
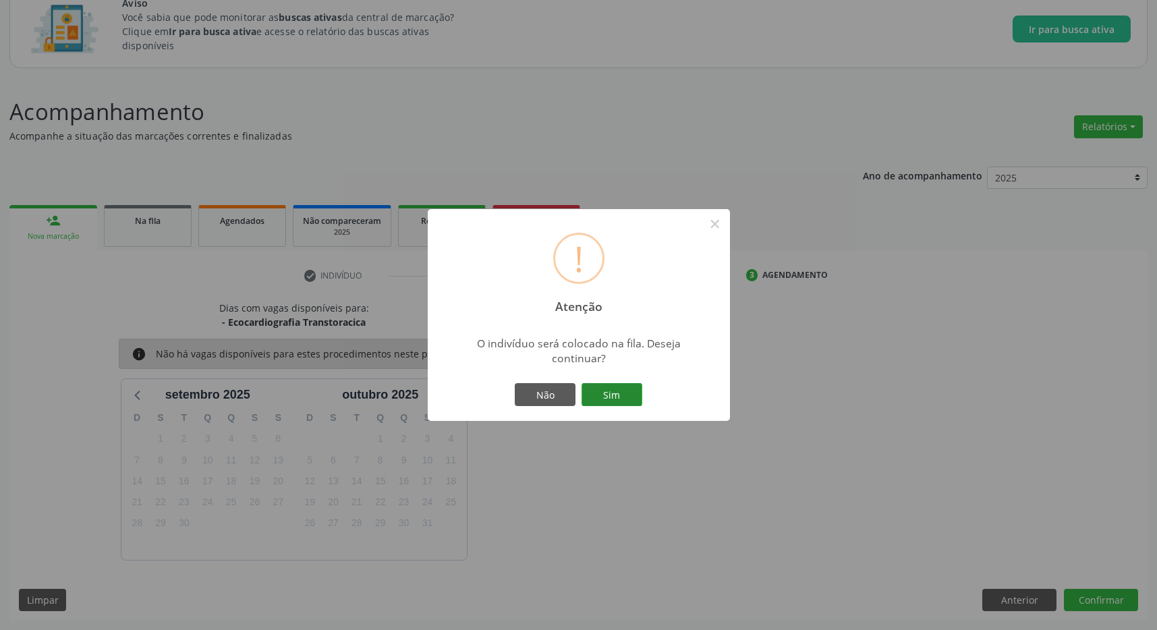
click at [625, 375] on div "! Atenção × O indivíduo será colocado na fila. Deseja continuar? Não Sim" at bounding box center [579, 315] width 302 height 212
click at [619, 391] on button "Sim" at bounding box center [612, 394] width 61 height 23
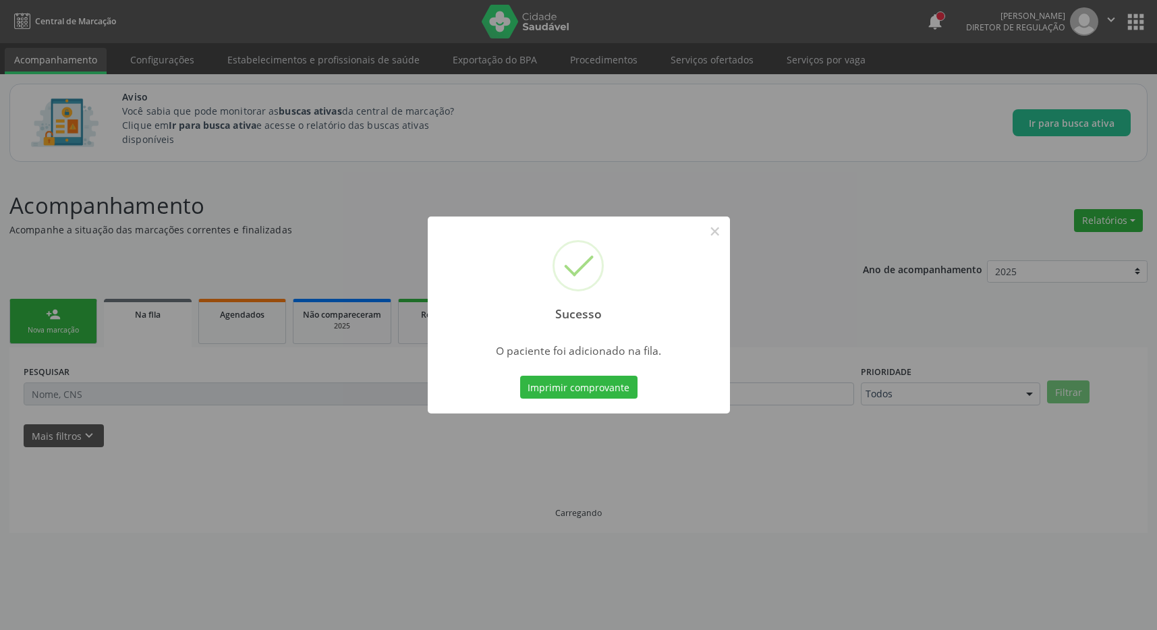
scroll to position [0, 0]
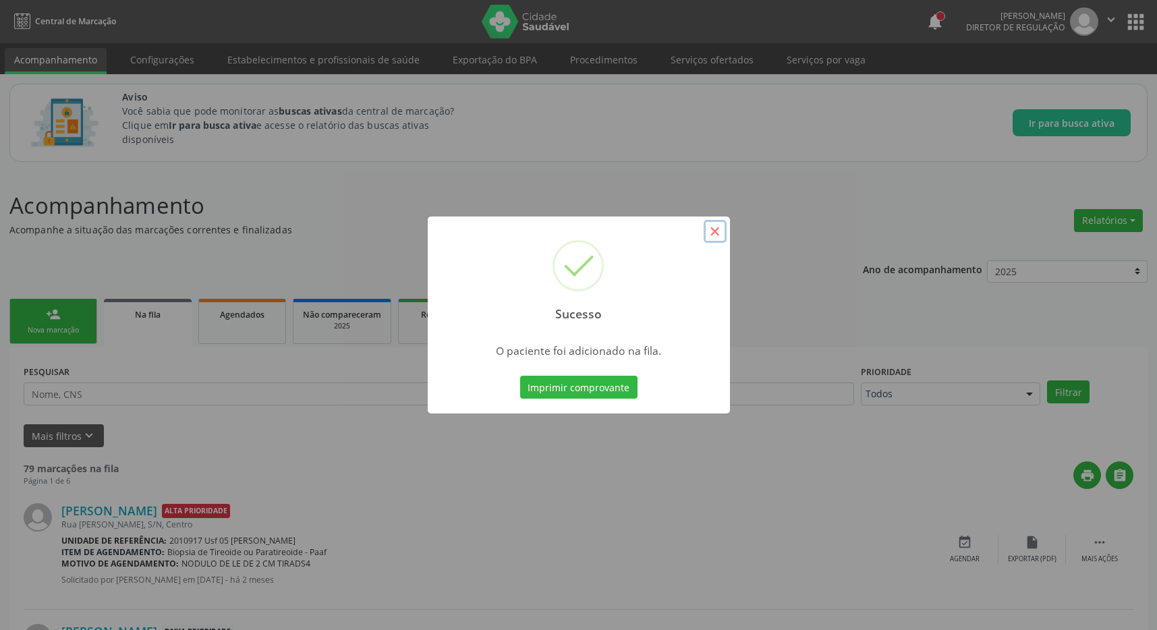
click at [712, 236] on button "×" at bounding box center [715, 231] width 23 height 23
